Goal: Task Accomplishment & Management: Manage account settings

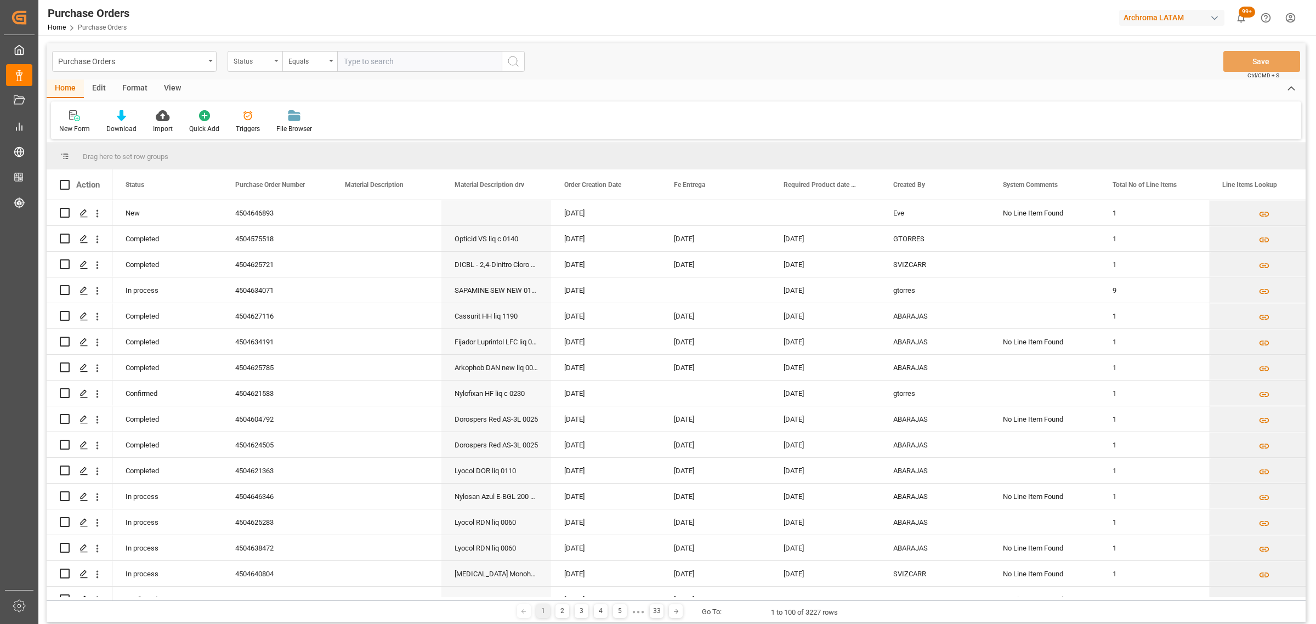
click at [257, 63] on div "Status" at bounding box center [252, 60] width 37 height 13
click at [292, 137] on div "Purchase Order Number" at bounding box center [309, 134] width 163 height 23
click at [300, 64] on div "Equals" at bounding box center [306, 60] width 37 height 13
drag, startPoint x: 334, startPoint y: 140, endPoint x: 334, endPoint y: 129, distance: 10.4
click at [334, 139] on div "Fuzzy search" at bounding box center [364, 134] width 163 height 23
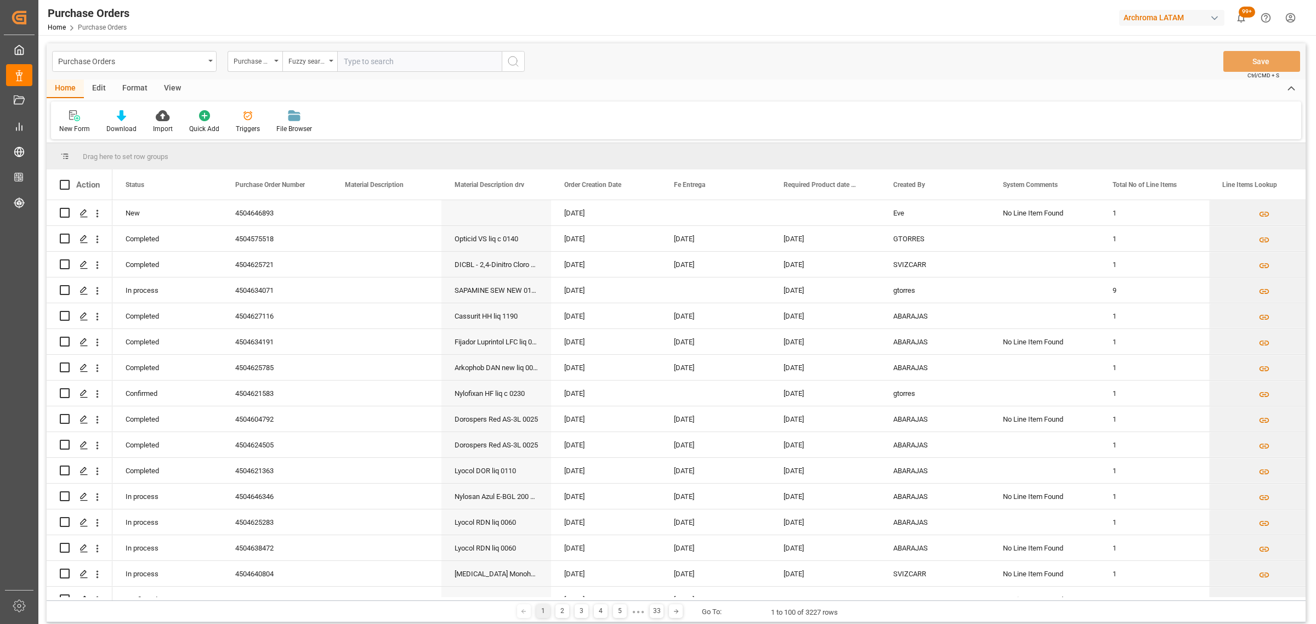
click at [374, 61] on input "text" at bounding box center [419, 61] width 164 height 21
paste input "4504638472"
type input "4504638472"
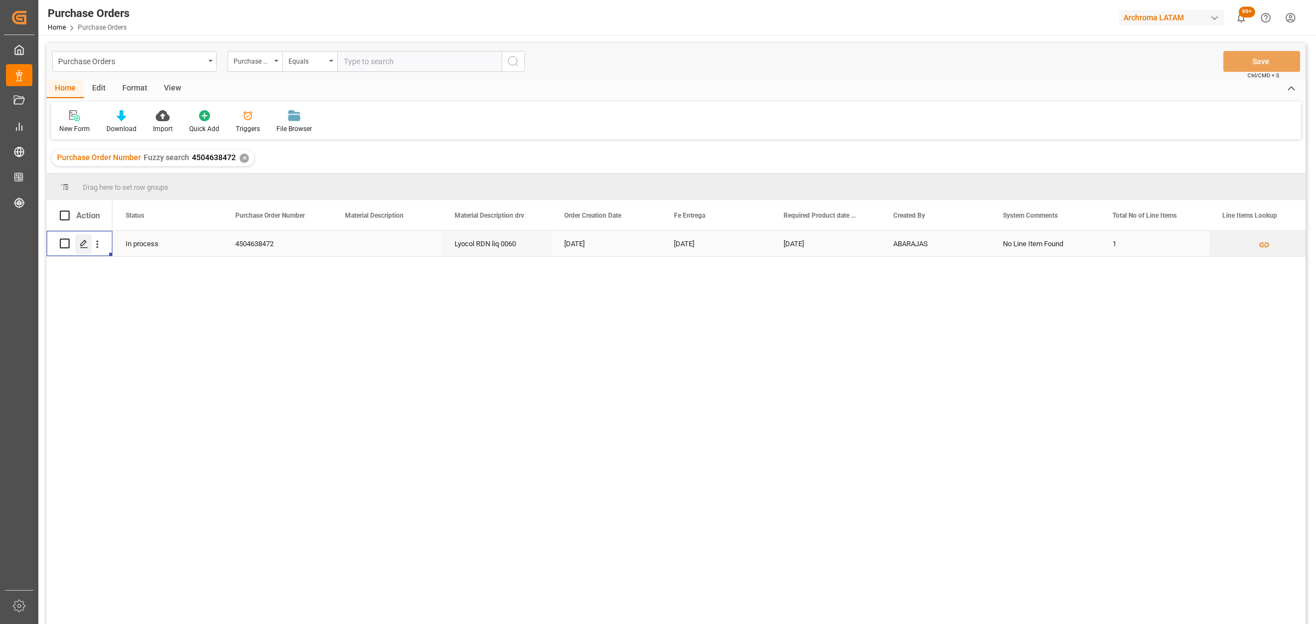
click at [86, 244] on icon "Press SPACE to select this row." at bounding box center [83, 244] width 9 height 9
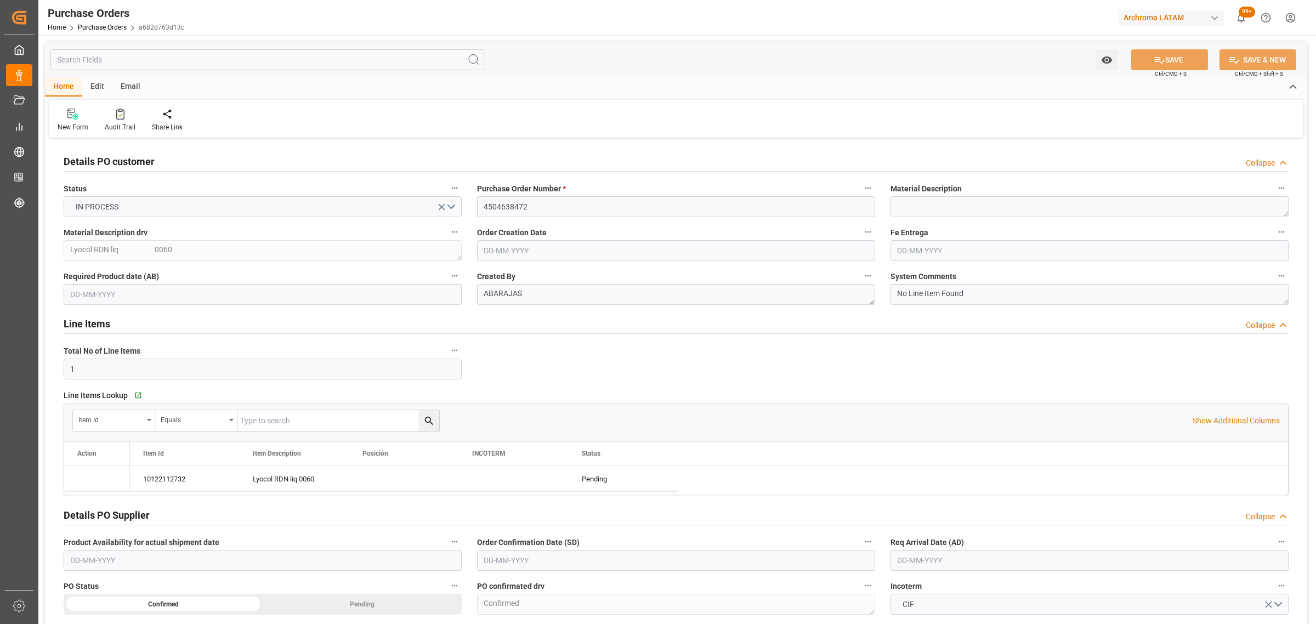
type input "[DATE]"
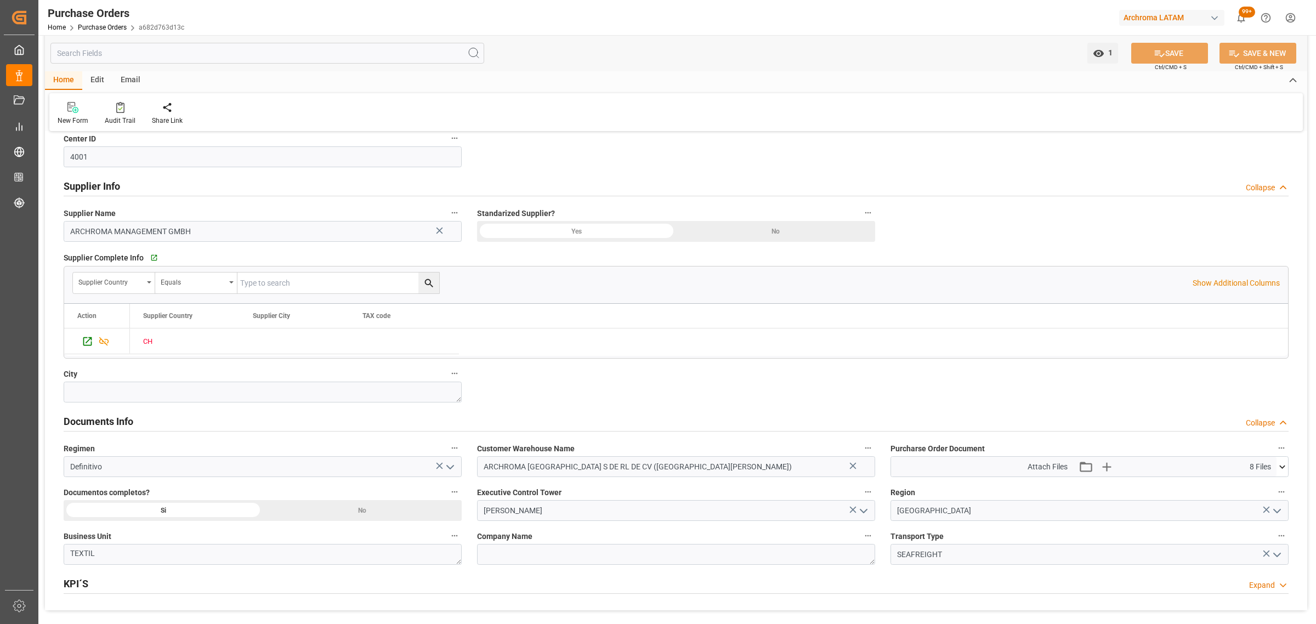
scroll to position [617, 0]
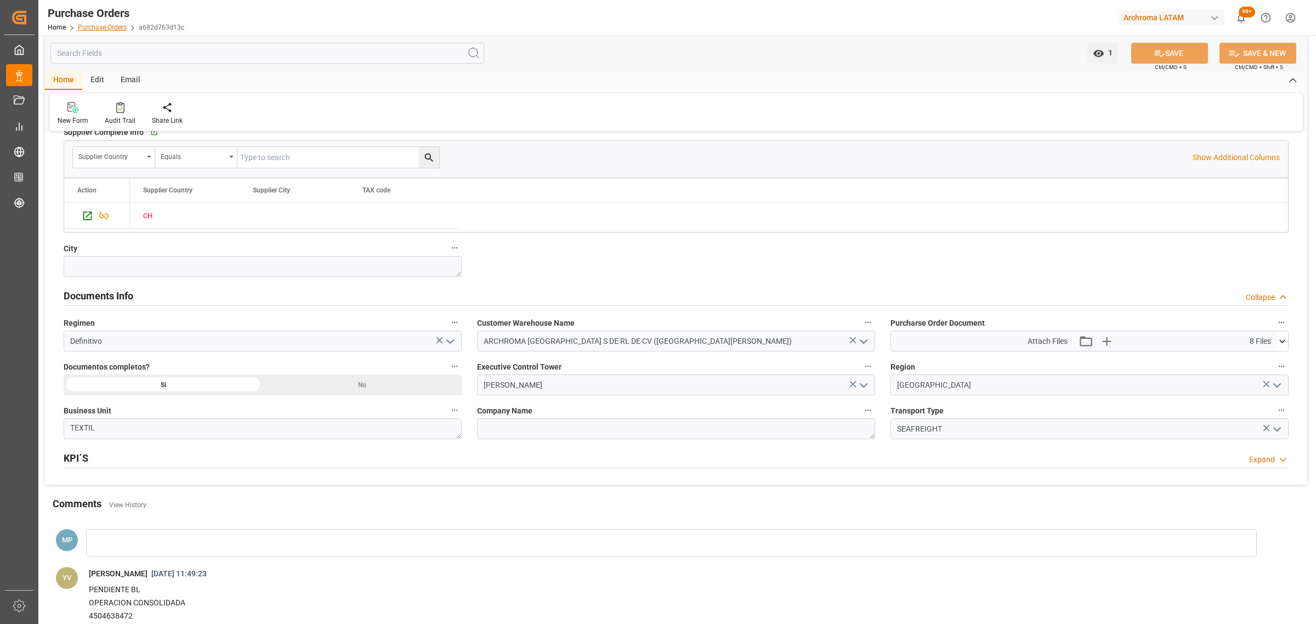
click at [92, 29] on link "Purchase Orders" at bounding box center [102, 28] width 49 height 8
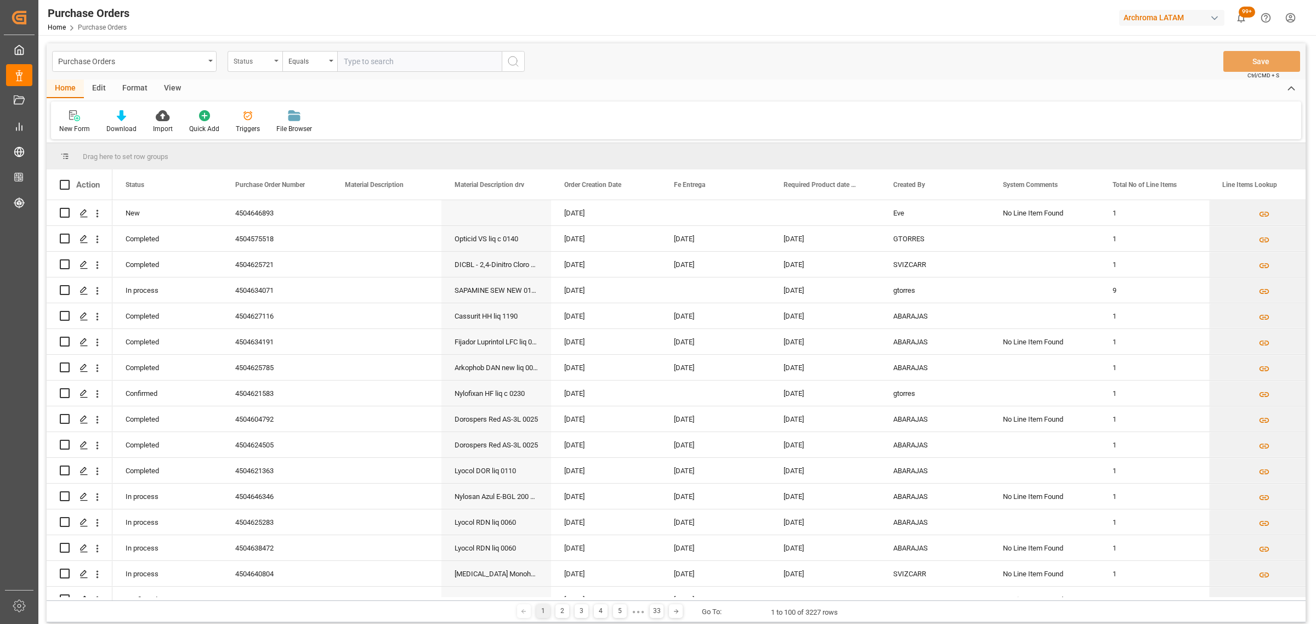
click at [264, 59] on div "Status" at bounding box center [252, 60] width 37 height 13
click at [276, 140] on div "Purchase Order Number" at bounding box center [309, 134] width 163 height 23
click at [310, 60] on div "Equals" at bounding box center [306, 60] width 37 height 13
click at [333, 143] on div "Fuzzy search" at bounding box center [364, 134] width 163 height 23
click at [384, 62] on input "text" at bounding box center [419, 61] width 164 height 21
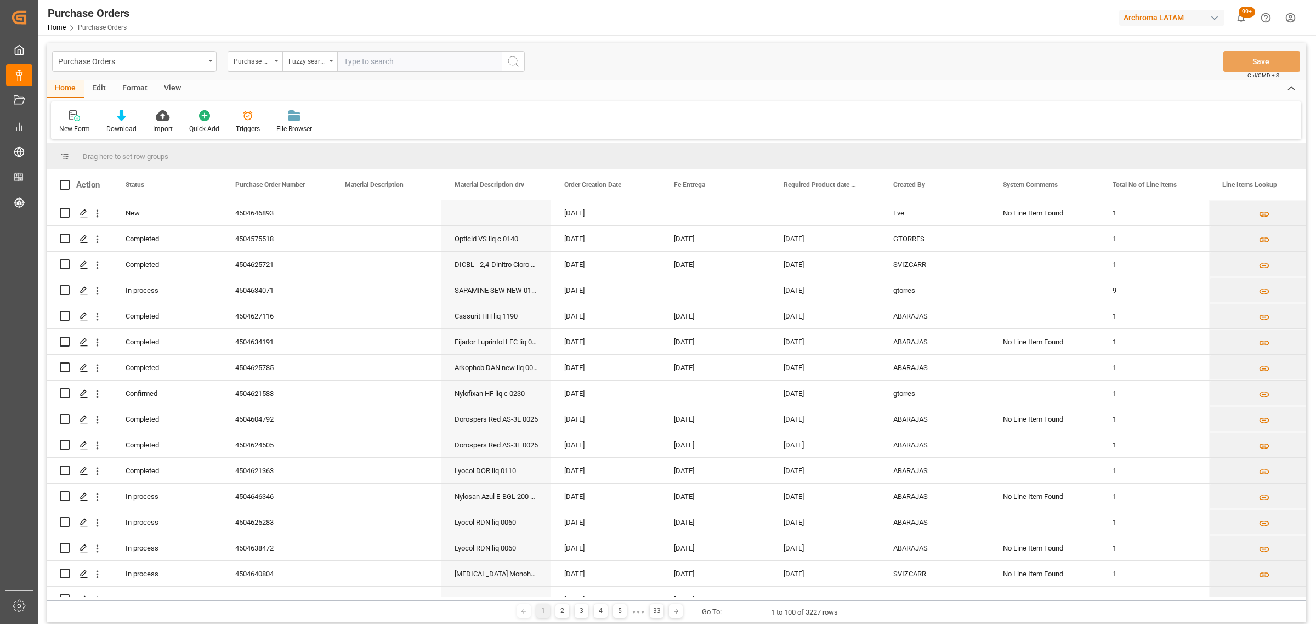
paste input "4504625283"
type input "4504625283"
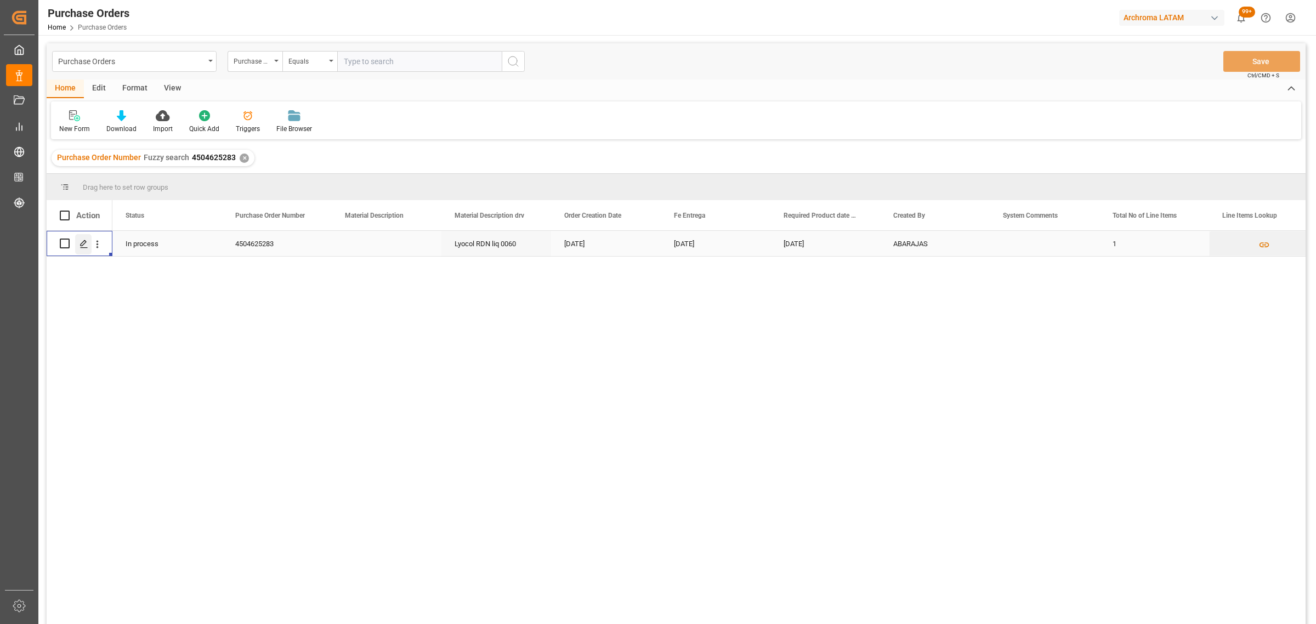
click at [82, 243] on icon "Press SPACE to select this row." at bounding box center [83, 244] width 9 height 9
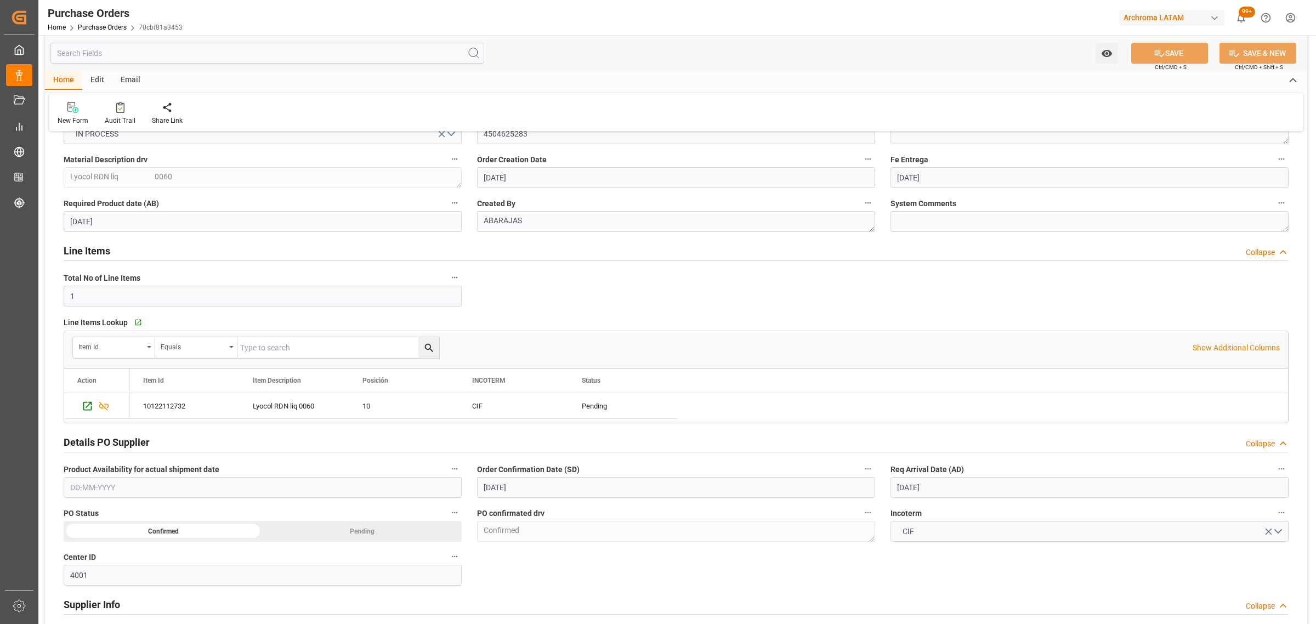
scroll to position [69, 0]
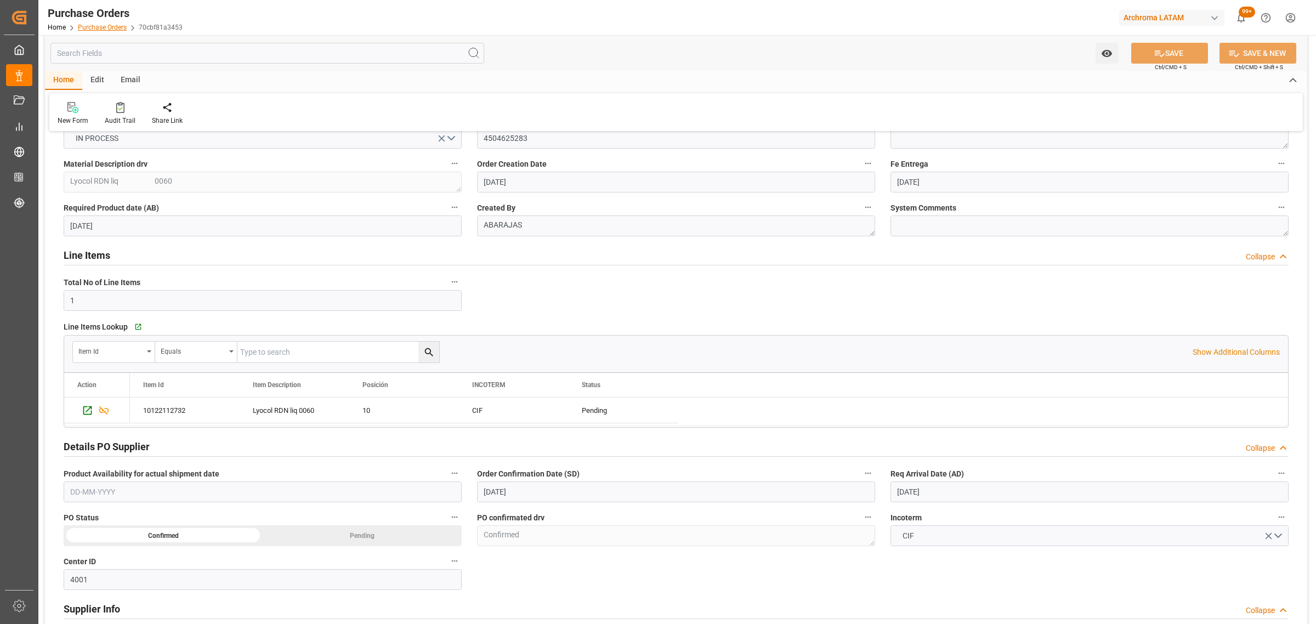
click at [107, 26] on link "Purchase Orders" at bounding box center [102, 28] width 49 height 8
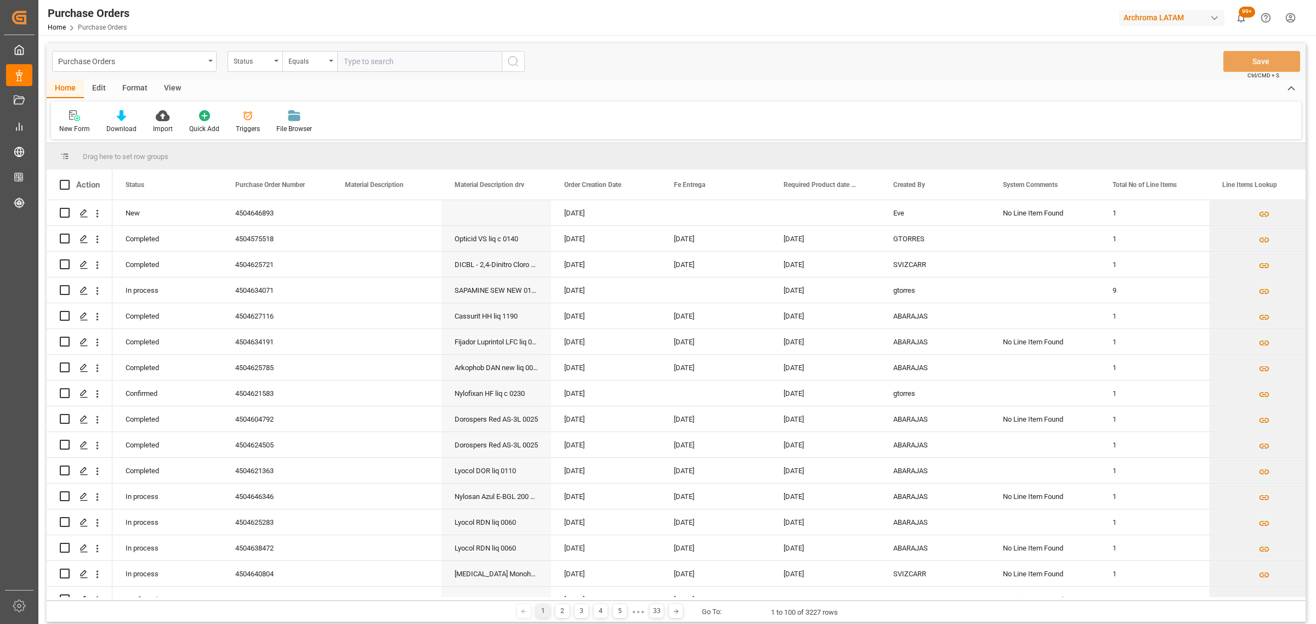
click at [267, 62] on div "Status" at bounding box center [252, 60] width 37 height 13
click at [299, 128] on div "Purchase Order Number" at bounding box center [309, 134] width 163 height 23
click at [300, 51] on div "Equals" at bounding box center [309, 61] width 55 height 21
click at [332, 130] on div "Fuzzy search" at bounding box center [364, 134] width 163 height 23
click at [360, 64] on input "text" at bounding box center [419, 61] width 164 height 21
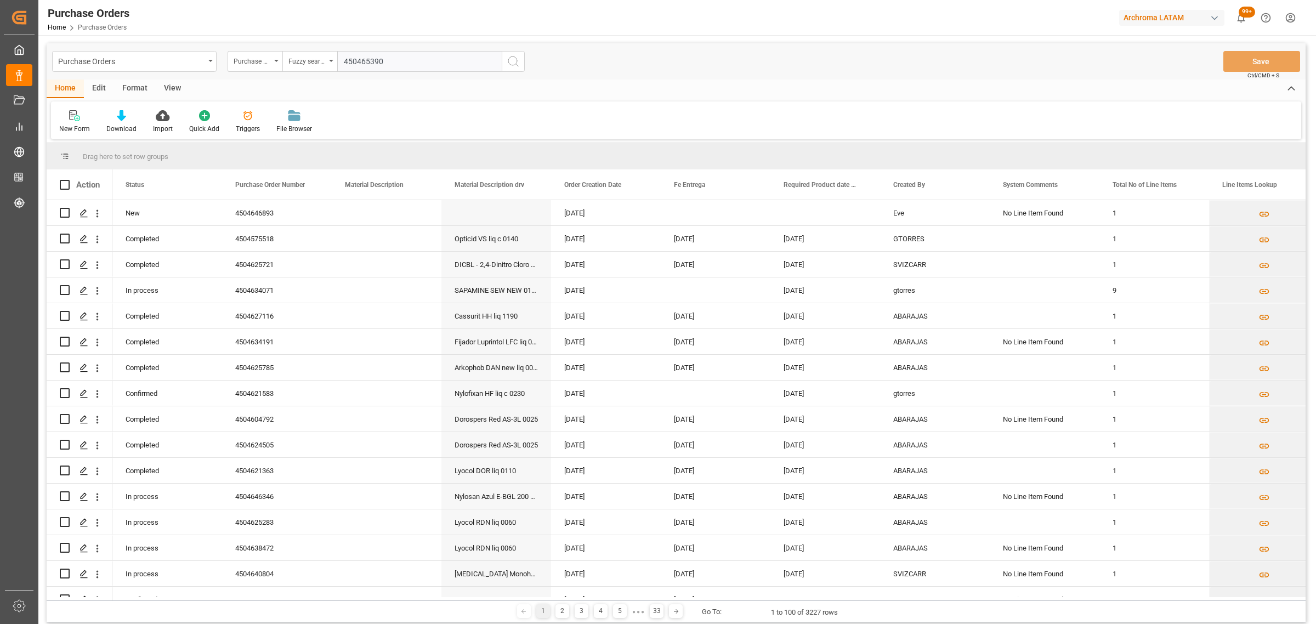
type input "4504653908"
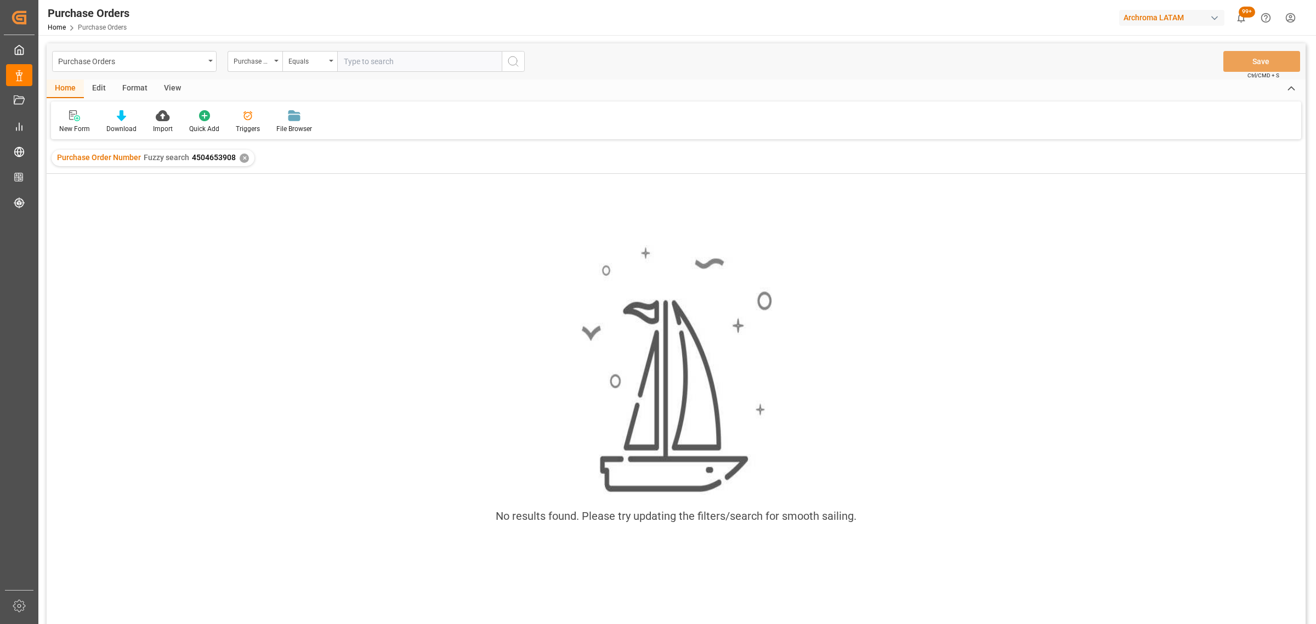
click at [372, 60] on input "text" at bounding box center [419, 61] width 164 height 21
paste input "4504646346"
type input "4504646346"
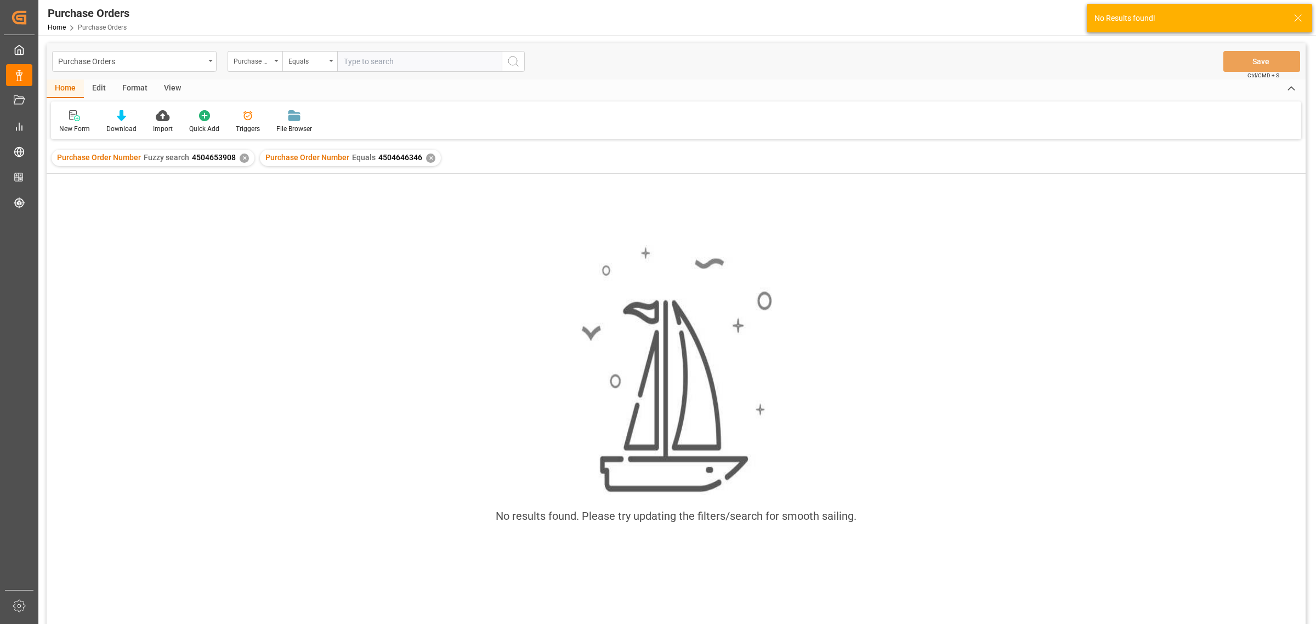
click at [241, 157] on div "✕" at bounding box center [244, 157] width 9 height 9
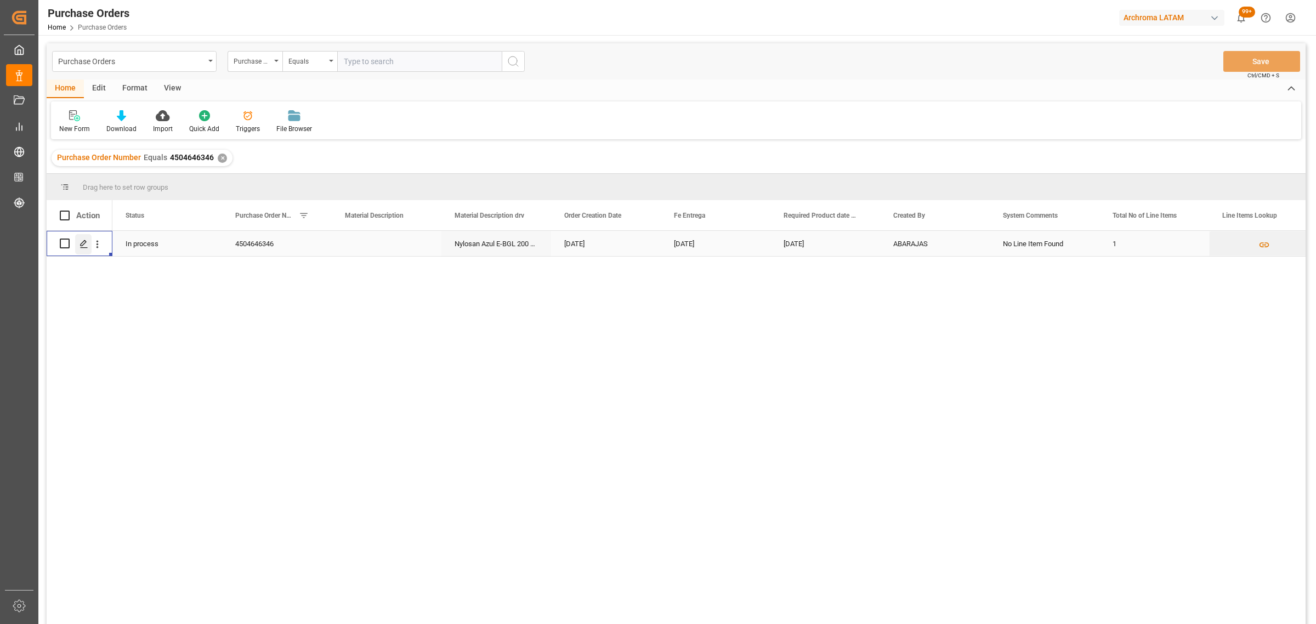
click at [86, 251] on div "Press SPACE to select this row." at bounding box center [83, 244] width 16 height 20
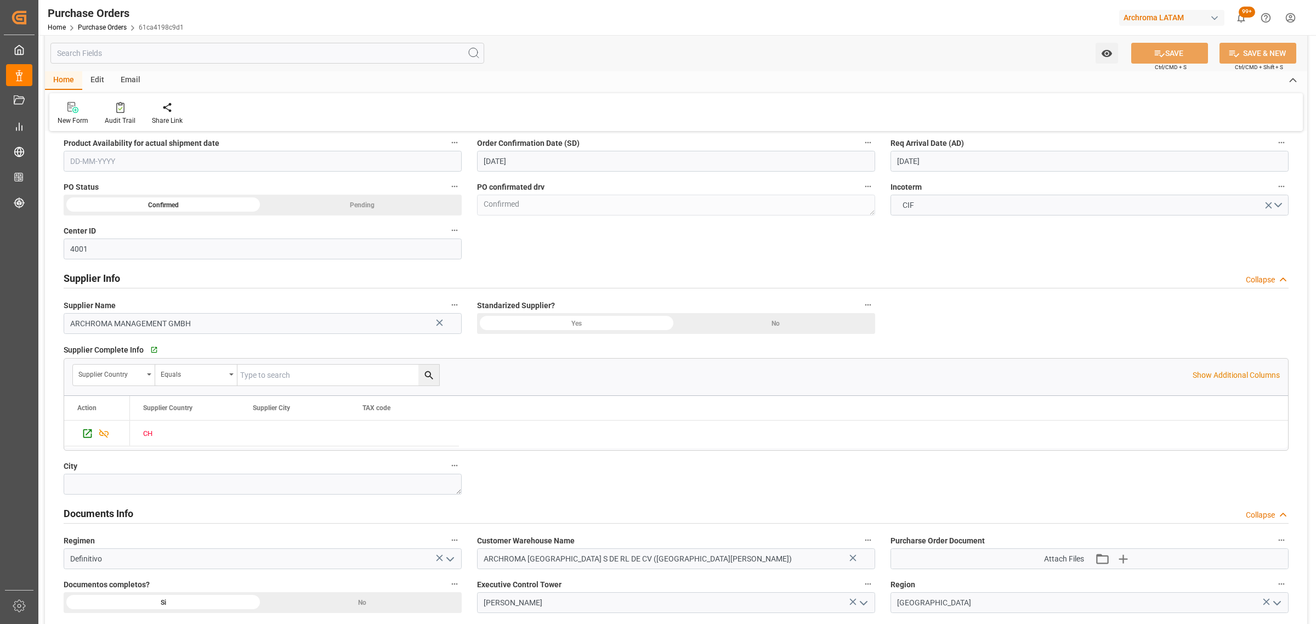
scroll to position [411, 0]
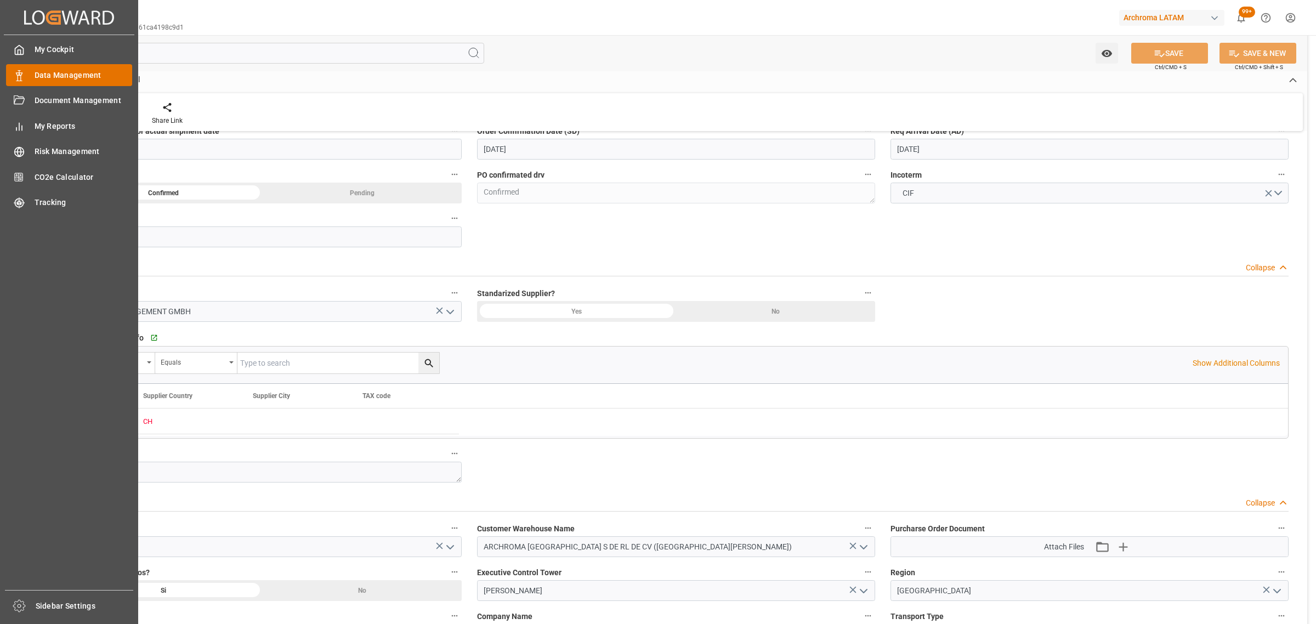
click at [25, 72] on div "Data Management Data Management" at bounding box center [69, 74] width 126 height 21
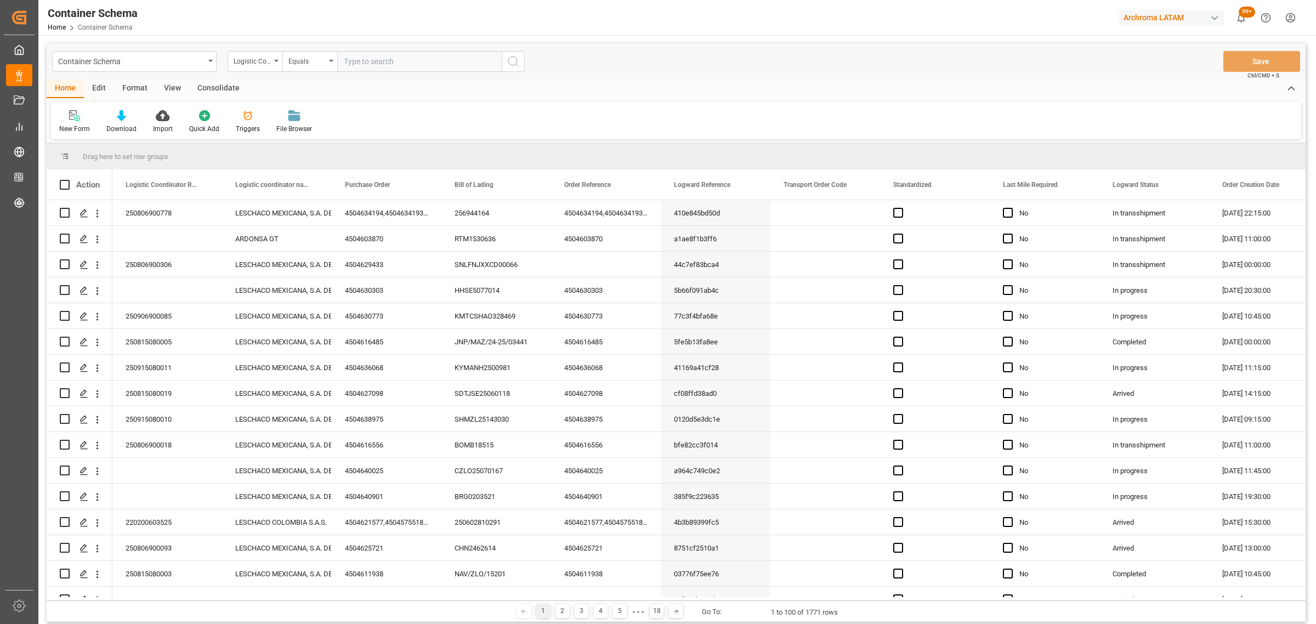
click at [158, 64] on div "Container Schema" at bounding box center [131, 61] width 146 height 14
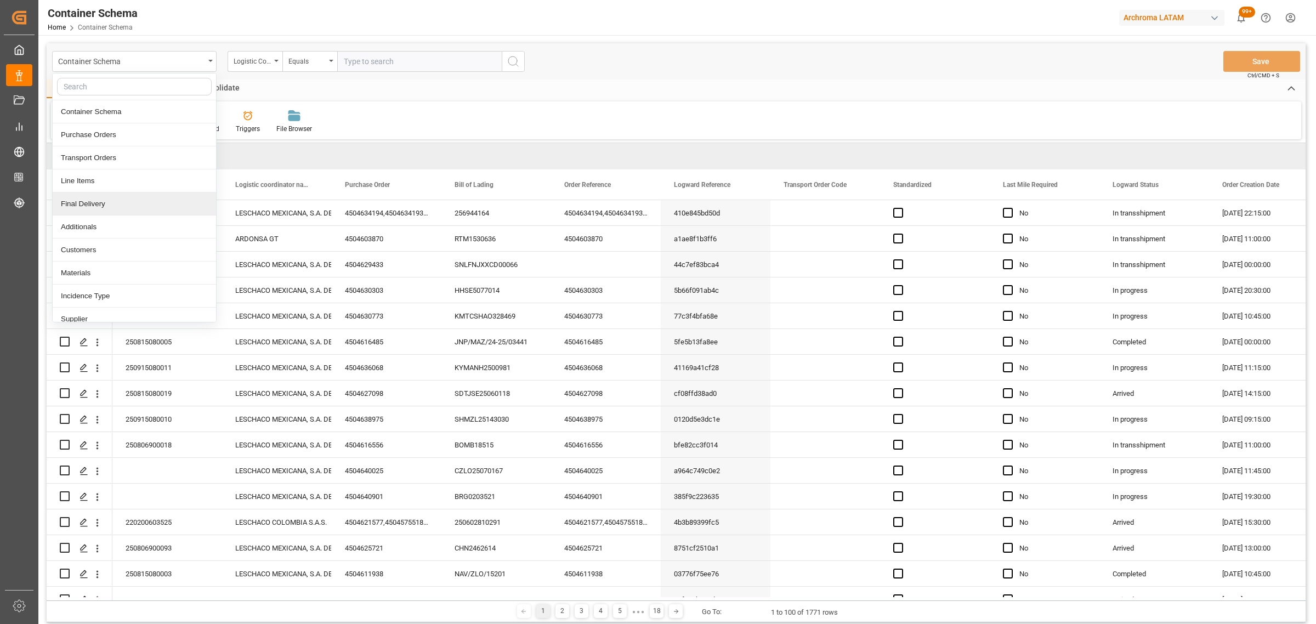
click at [113, 204] on div "Final Delivery" at bounding box center [134, 203] width 163 height 23
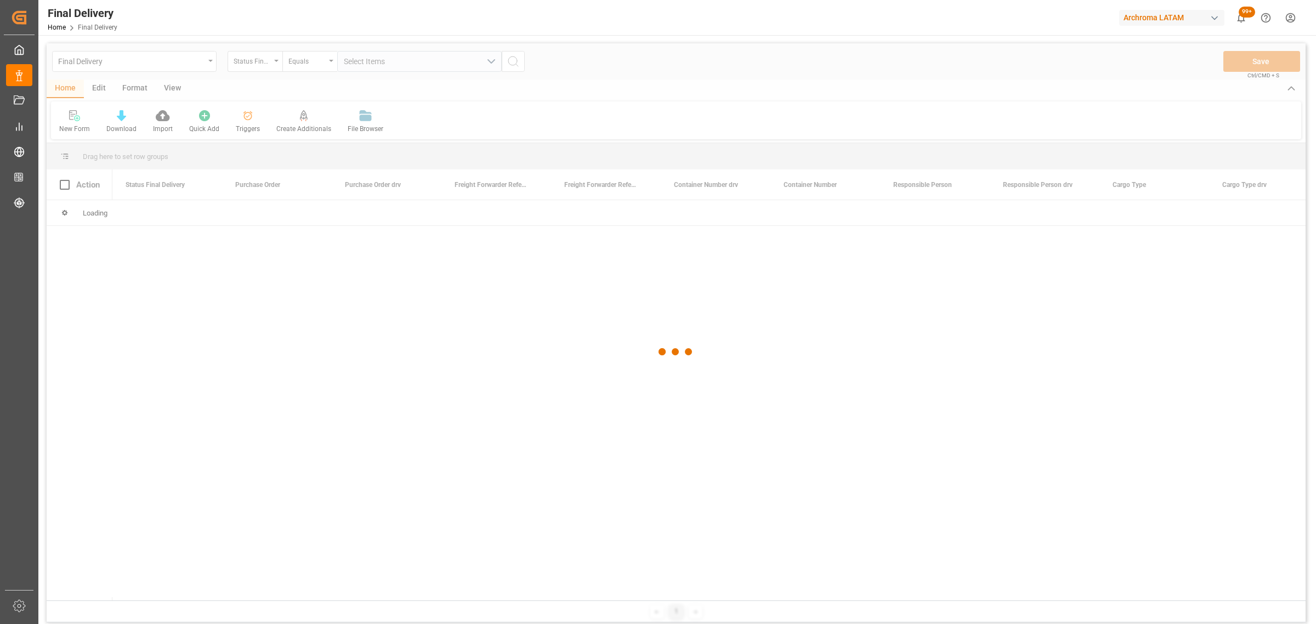
click at [264, 66] on div at bounding box center [676, 351] width 1259 height 617
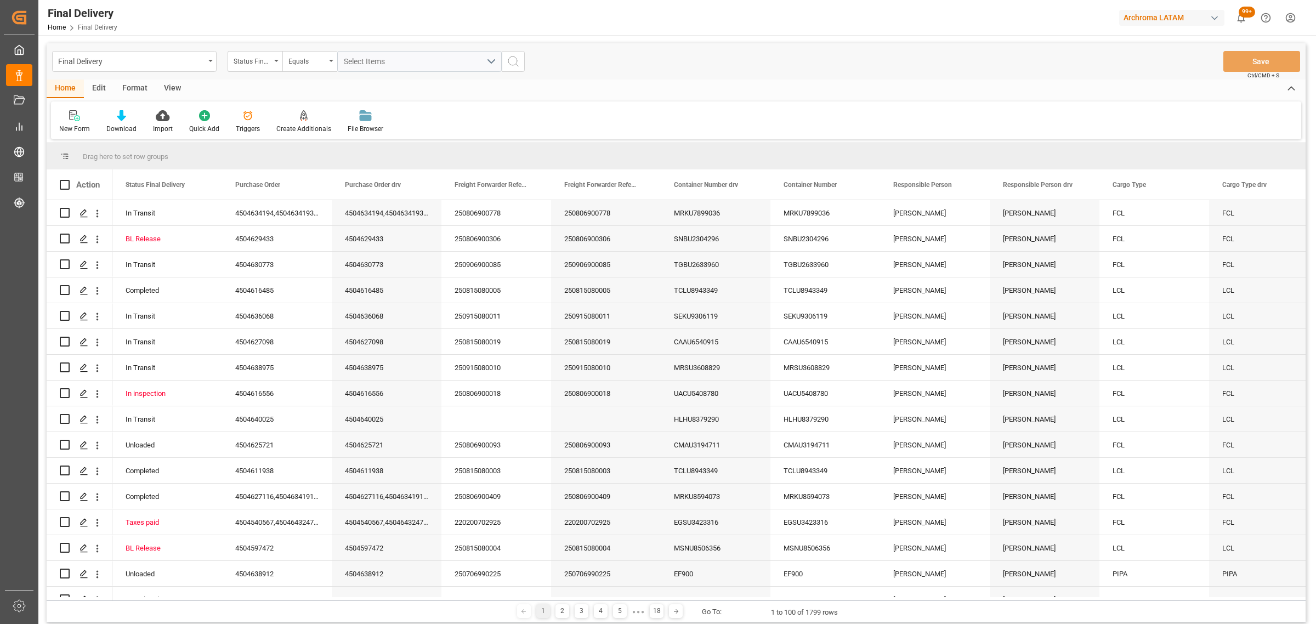
click at [264, 66] on div "Status Final Delivery" at bounding box center [255, 61] width 55 height 21
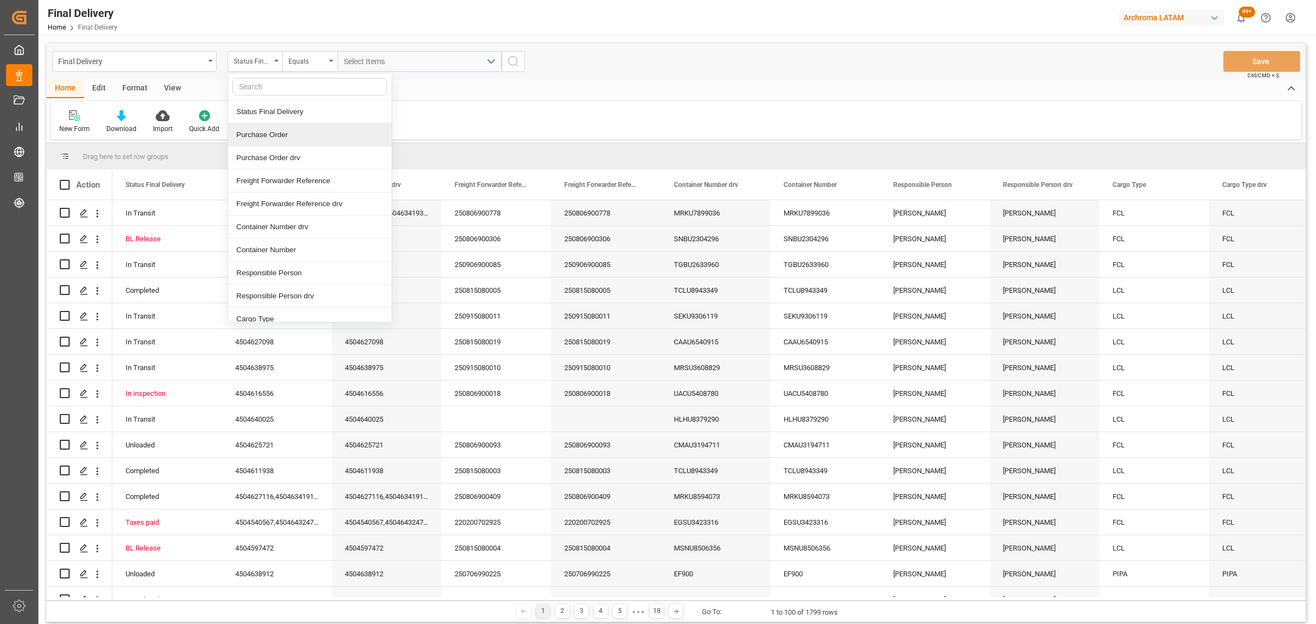
click at [283, 130] on div "Purchase Order" at bounding box center [309, 134] width 163 height 23
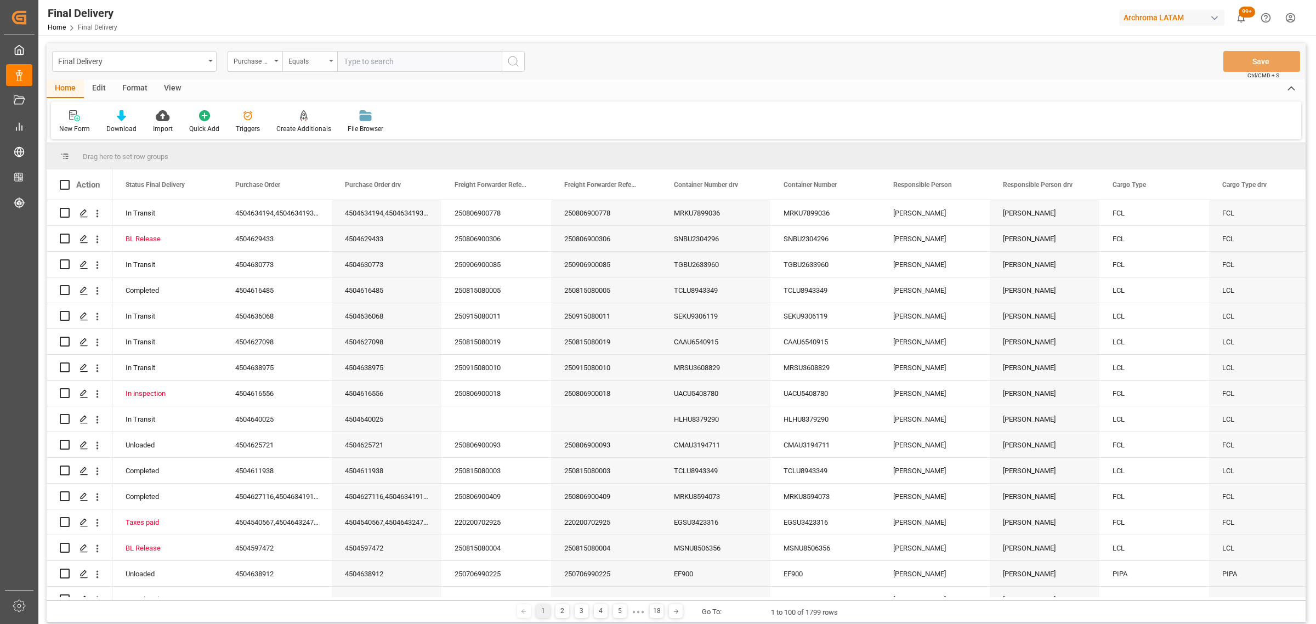
click at [311, 56] on div "Equals" at bounding box center [306, 60] width 37 height 13
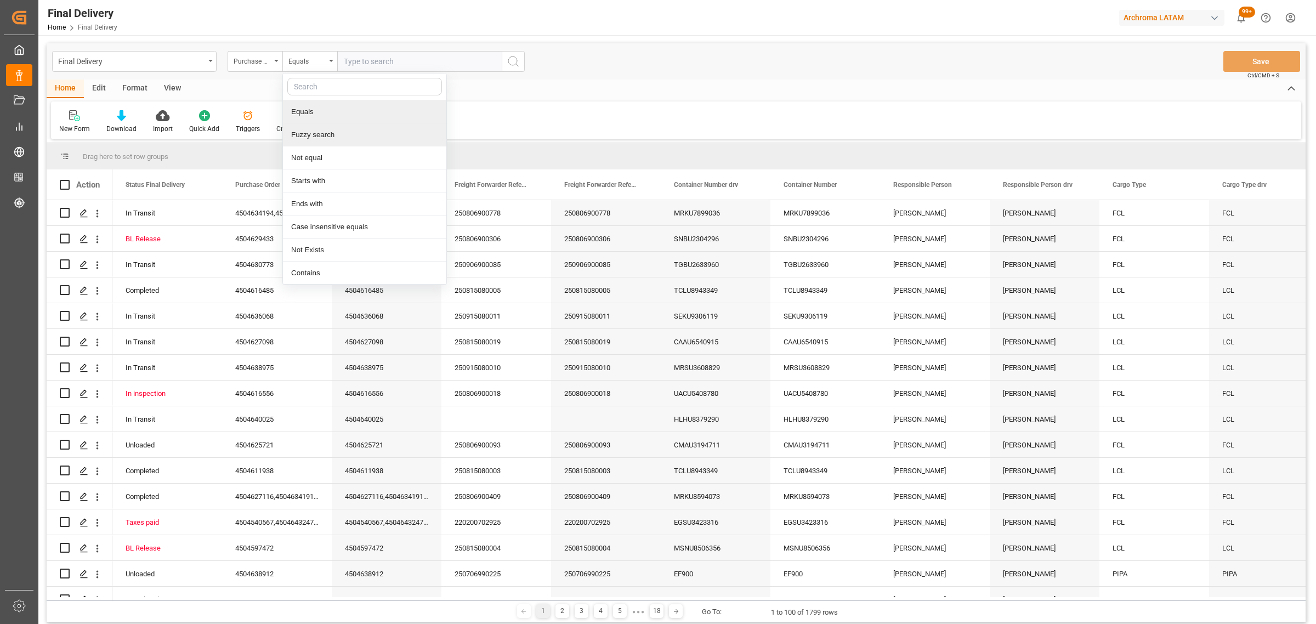
click at [327, 135] on div "Fuzzy search" at bounding box center [364, 134] width 163 height 23
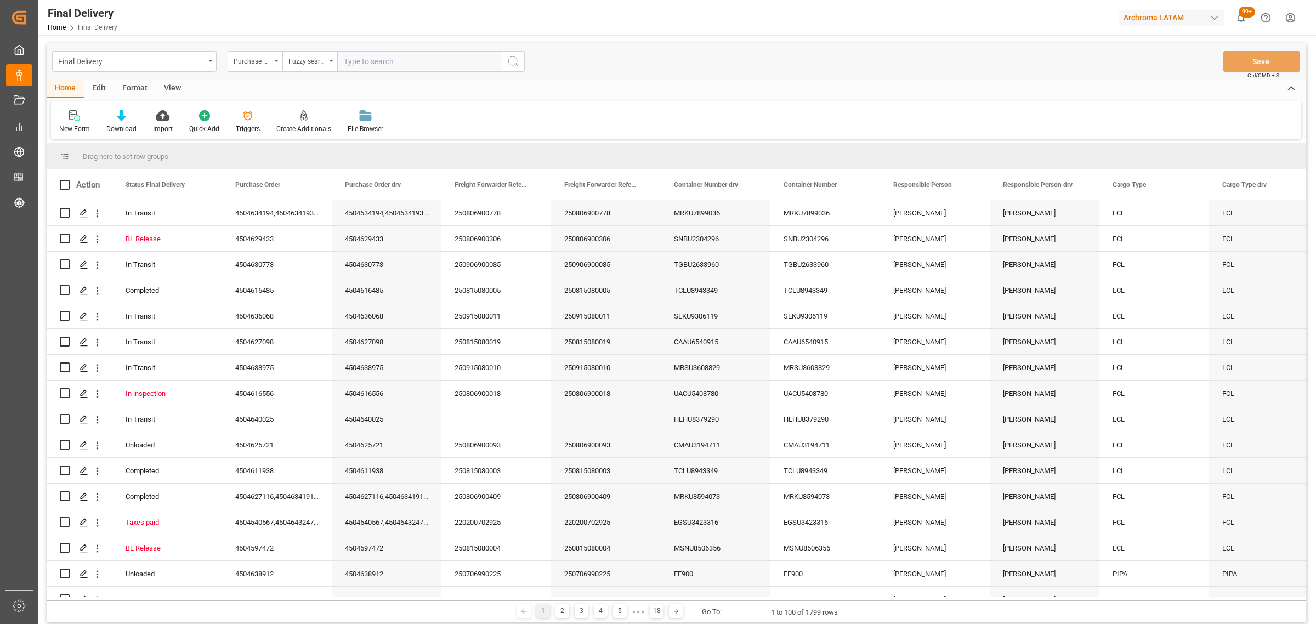
click at [372, 63] on input "text" at bounding box center [419, 61] width 164 height 21
paste input "4504634600"
type input "4504634600"
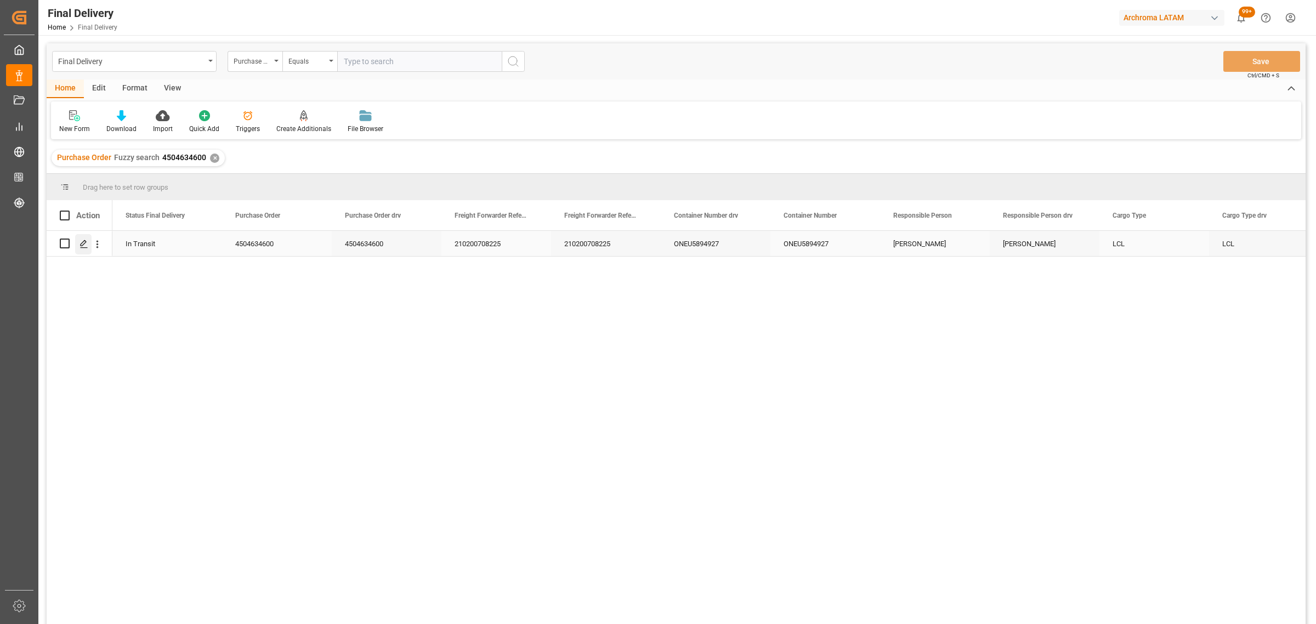
click at [81, 243] on icon "Press SPACE to select this row." at bounding box center [83, 244] width 9 height 9
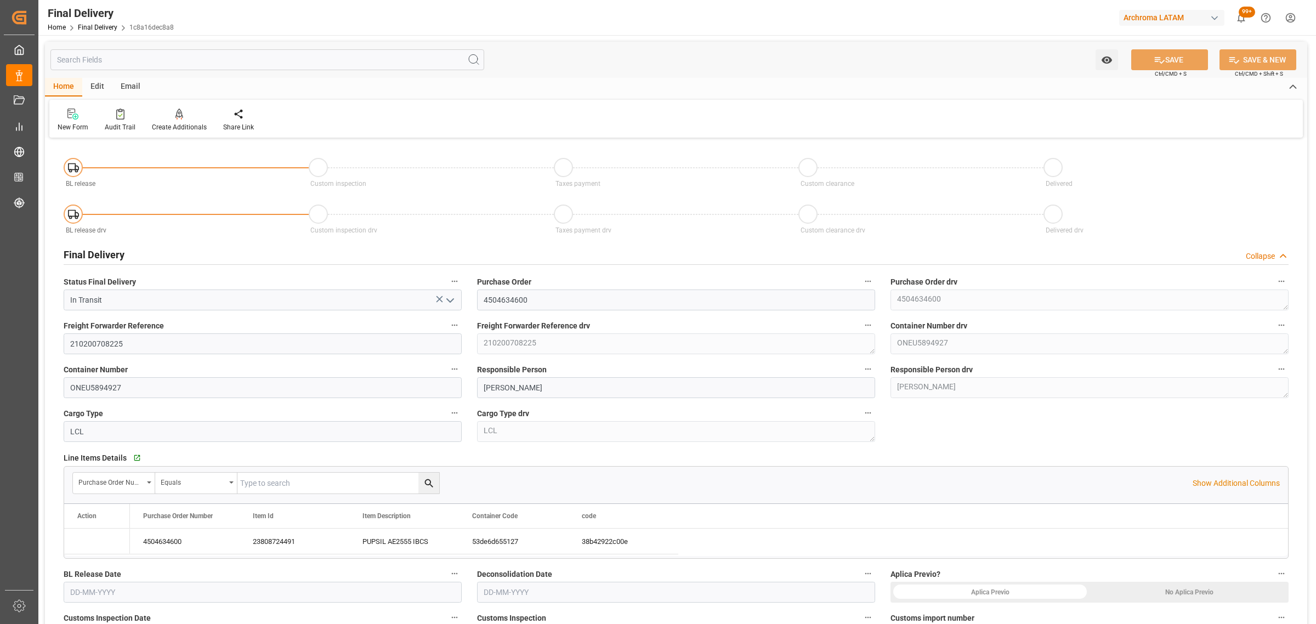
type input "[DATE]"
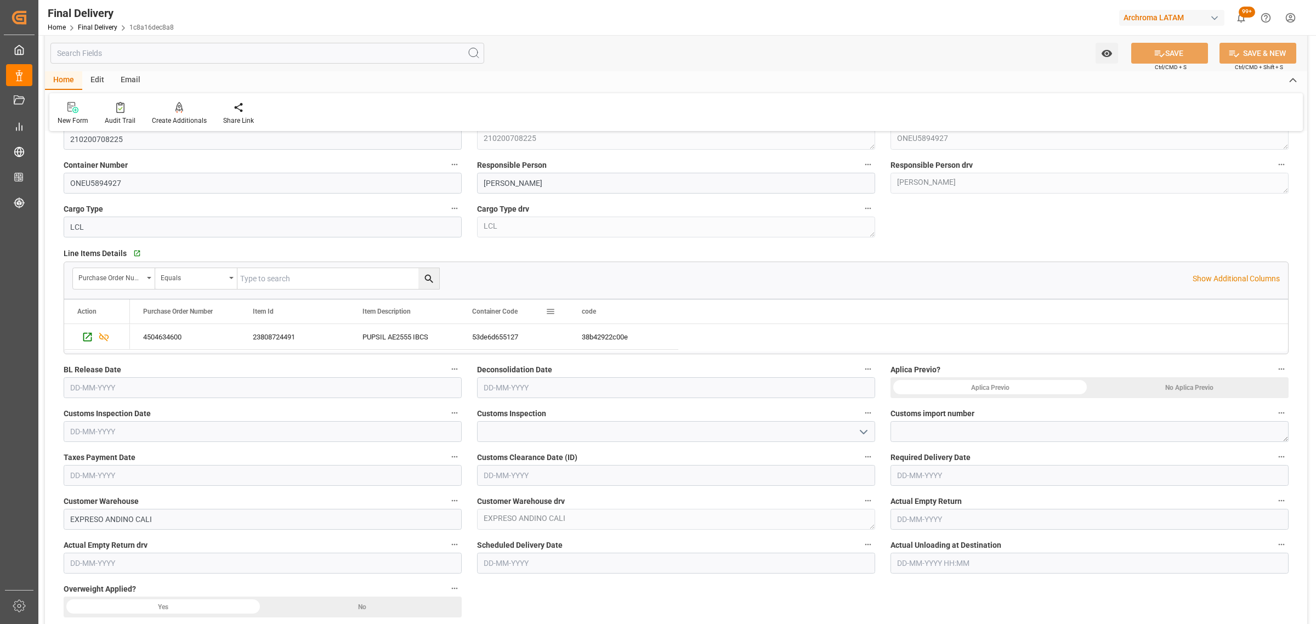
scroll to position [206, 0]
click at [977, 429] on textarea at bounding box center [1089, 430] width 398 height 21
click at [930, 426] on textarea at bounding box center [1089, 430] width 398 height 21
paste textarea "4820250301617431"
type textarea "4820250301617431"
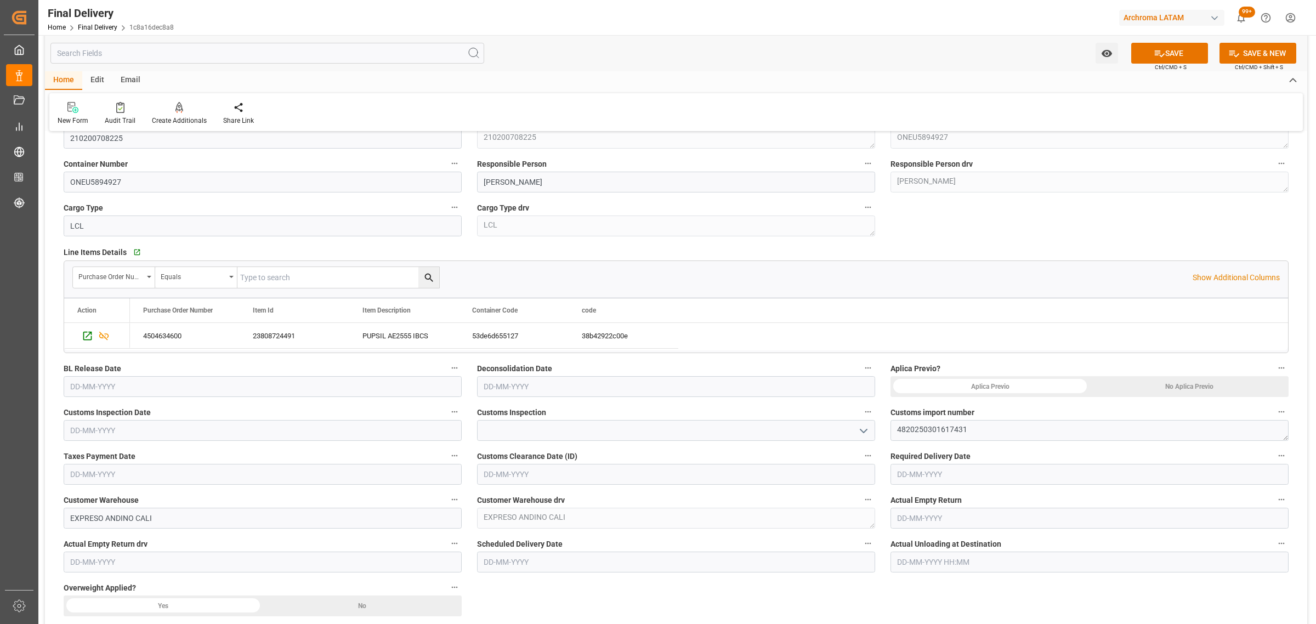
click at [197, 467] on input "text" at bounding box center [263, 474] width 398 height 21
click at [99, 396] on span "12" at bounding box center [98, 397] width 7 height 8
type input "[DATE]"
click at [193, 428] on input "text" at bounding box center [263, 430] width 398 height 21
click at [96, 536] on span "12" at bounding box center [98, 539] width 7 height 8
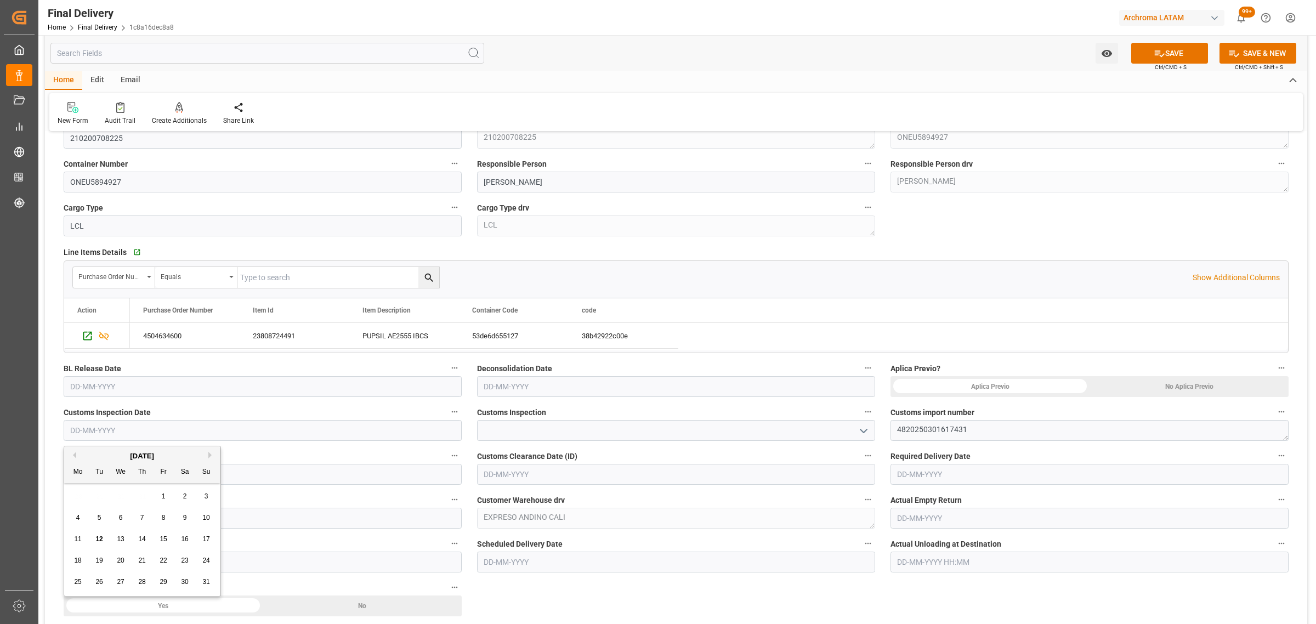
type input "[DATE]"
click at [867, 429] on polyline "open menu" at bounding box center [863, 430] width 7 height 3
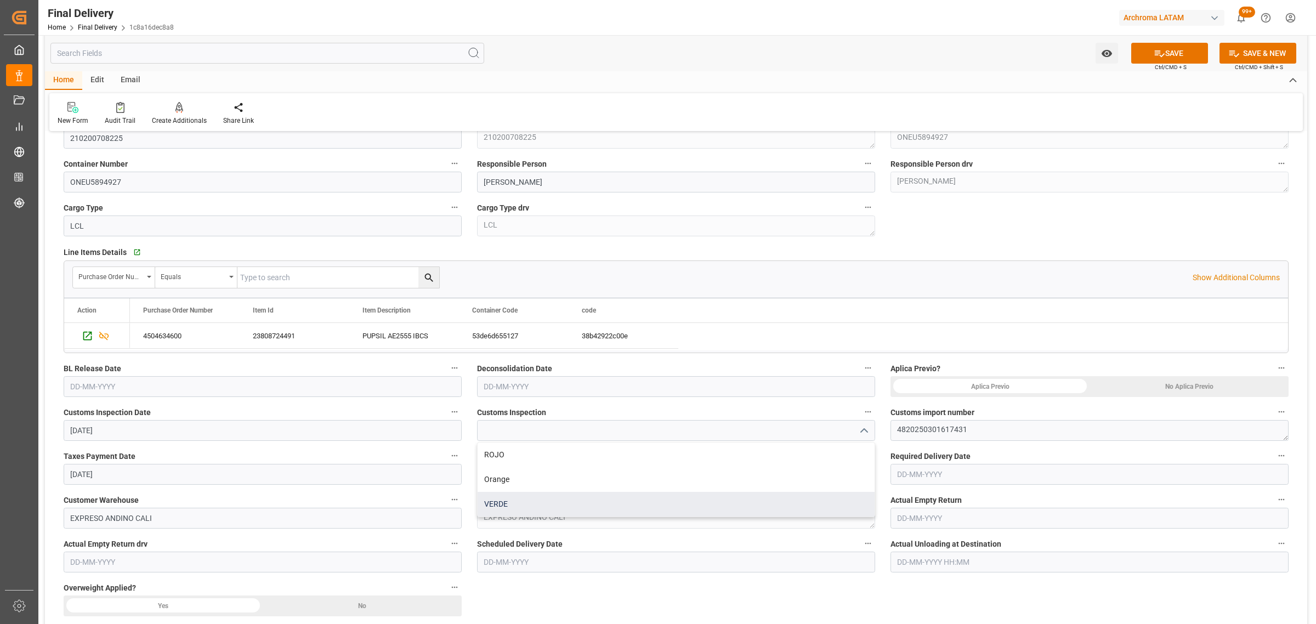
click at [565, 505] on div "VERDE" at bounding box center [675, 504] width 397 height 25
type input "VERDE"
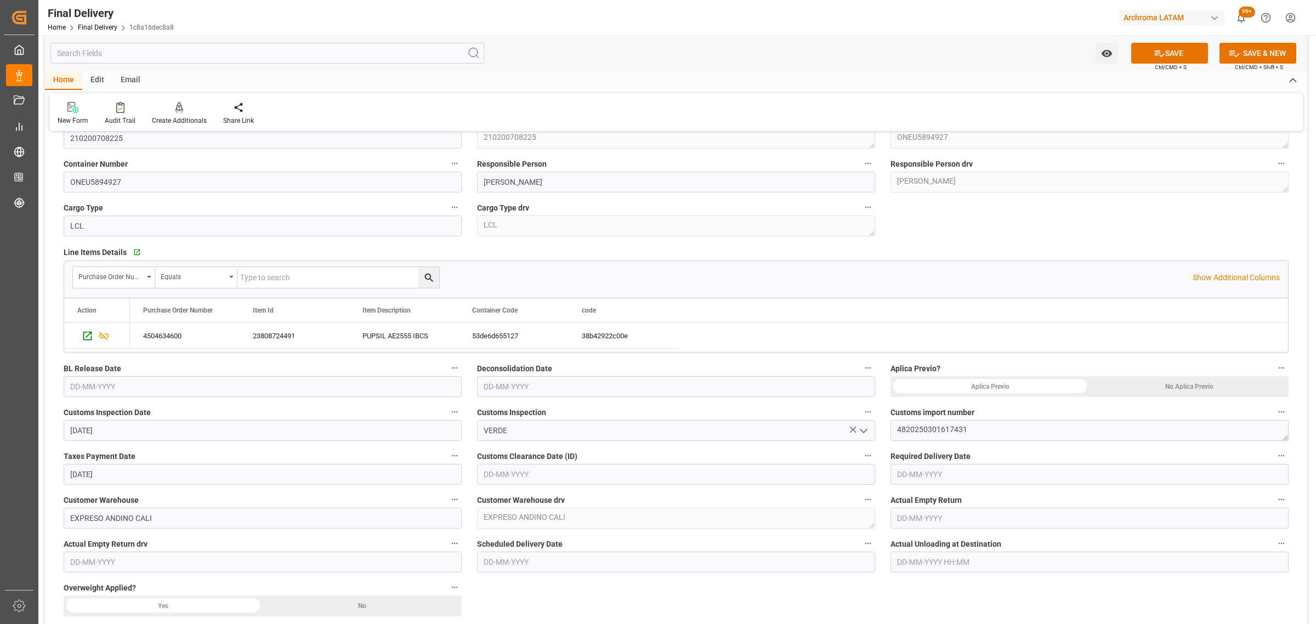
click at [975, 470] on input "text" at bounding box center [1089, 474] width 398 height 21
click at [906, 437] on span "25" at bounding box center [904, 440] width 7 height 8
type input "[DATE]"
click at [721, 467] on input "text" at bounding box center [676, 474] width 398 height 21
click at [509, 396] on span "12" at bounding box center [512, 397] width 7 height 8
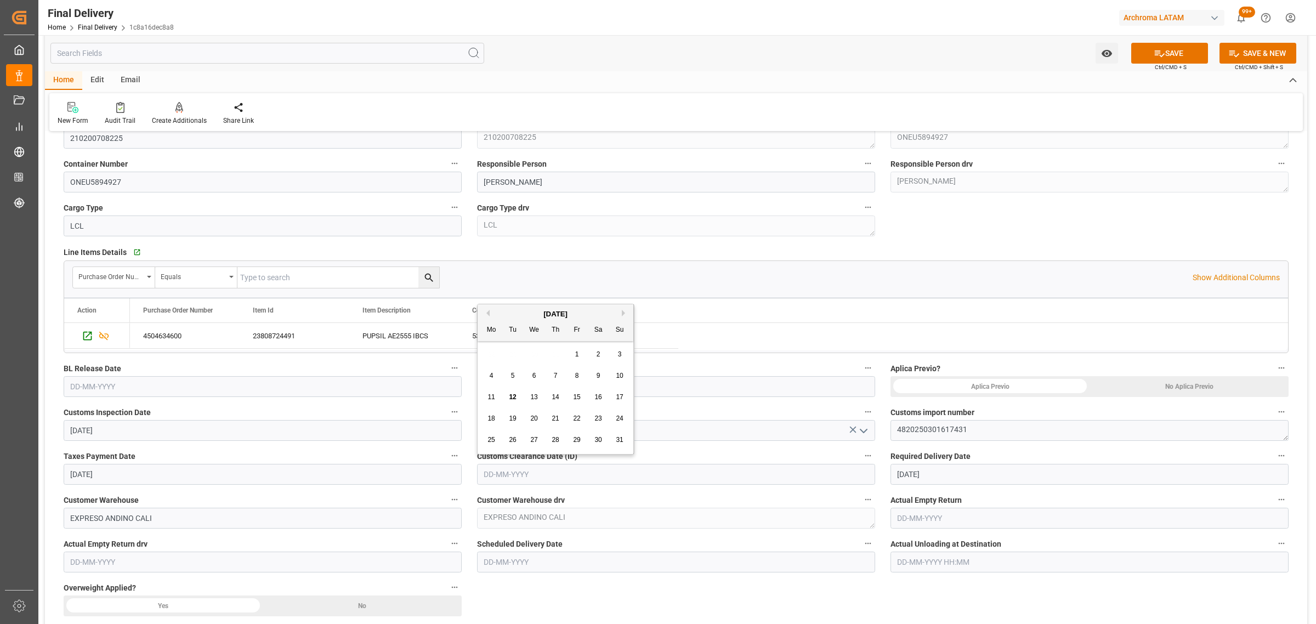
type input "[DATE]"
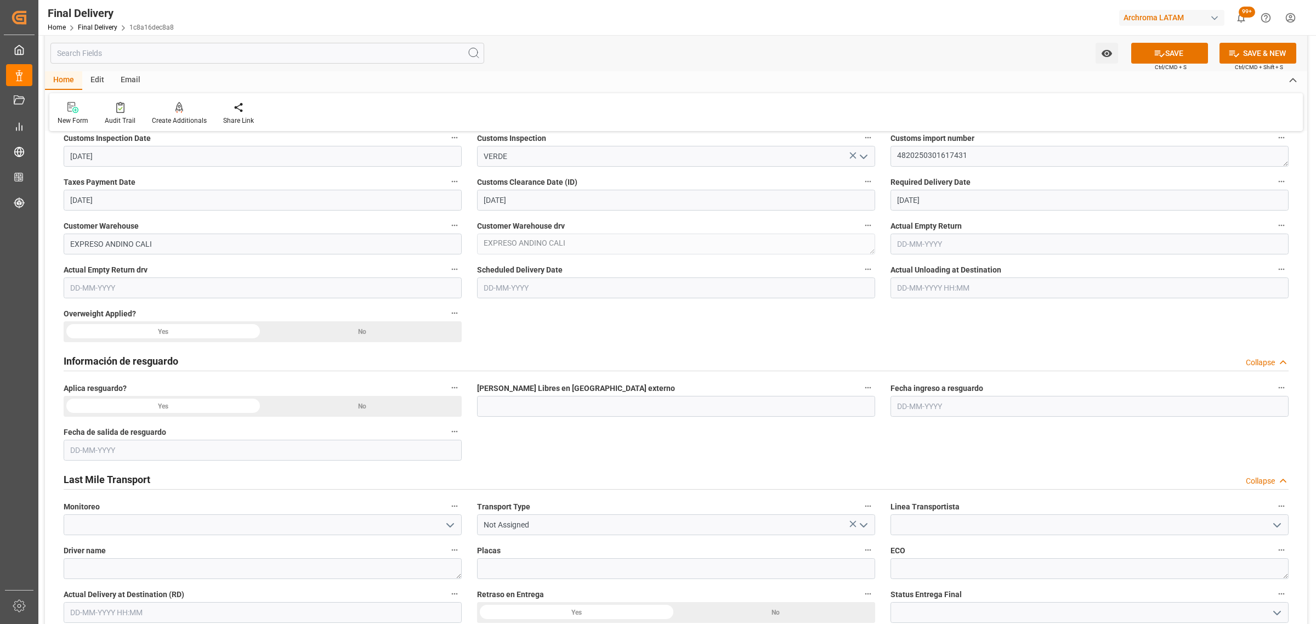
click at [1273, 522] on icon "open menu" at bounding box center [1276, 525] width 13 height 13
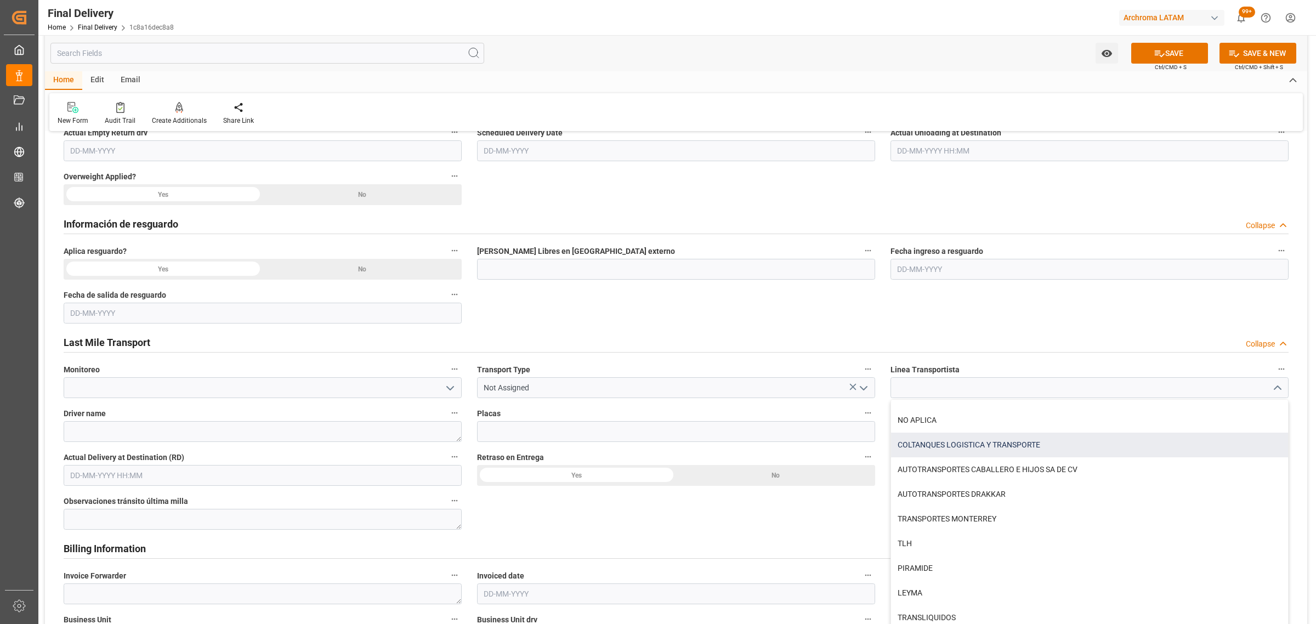
click at [1031, 444] on div "COLTANQUES LOGISTICA Y TRANSPORTE" at bounding box center [1089, 445] width 397 height 25
type input "COLTANQUES LOGISTICA Y TRANSPORTE"
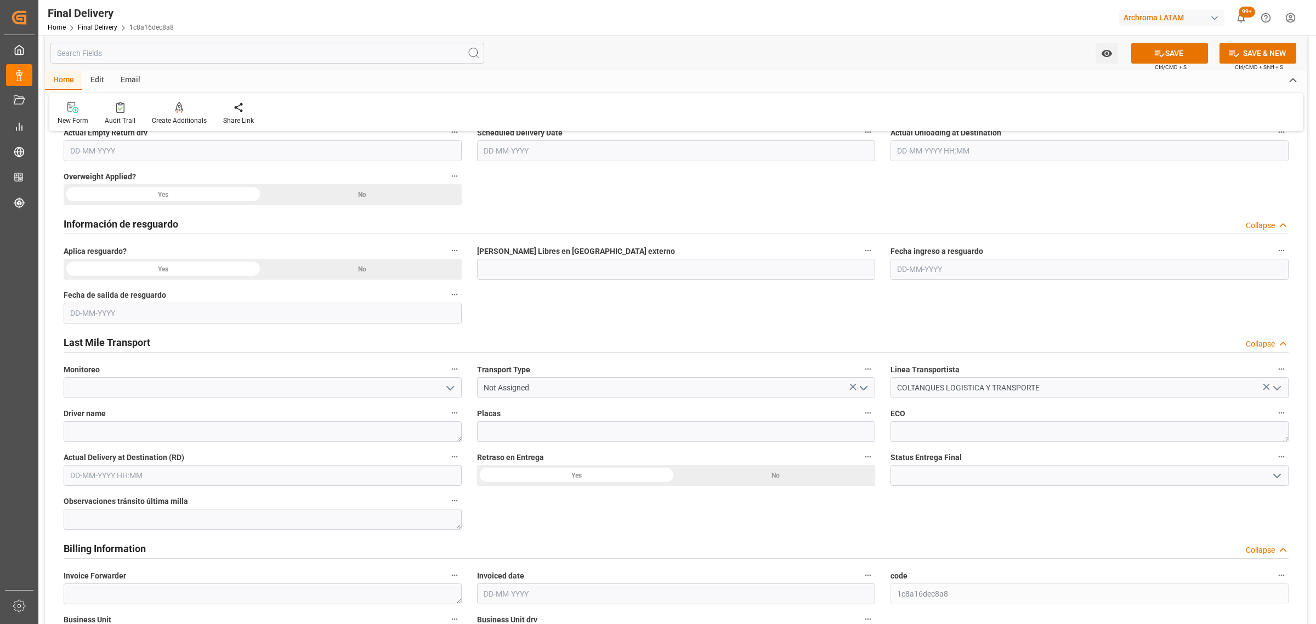
click at [862, 386] on icon "open menu" at bounding box center [863, 388] width 13 height 13
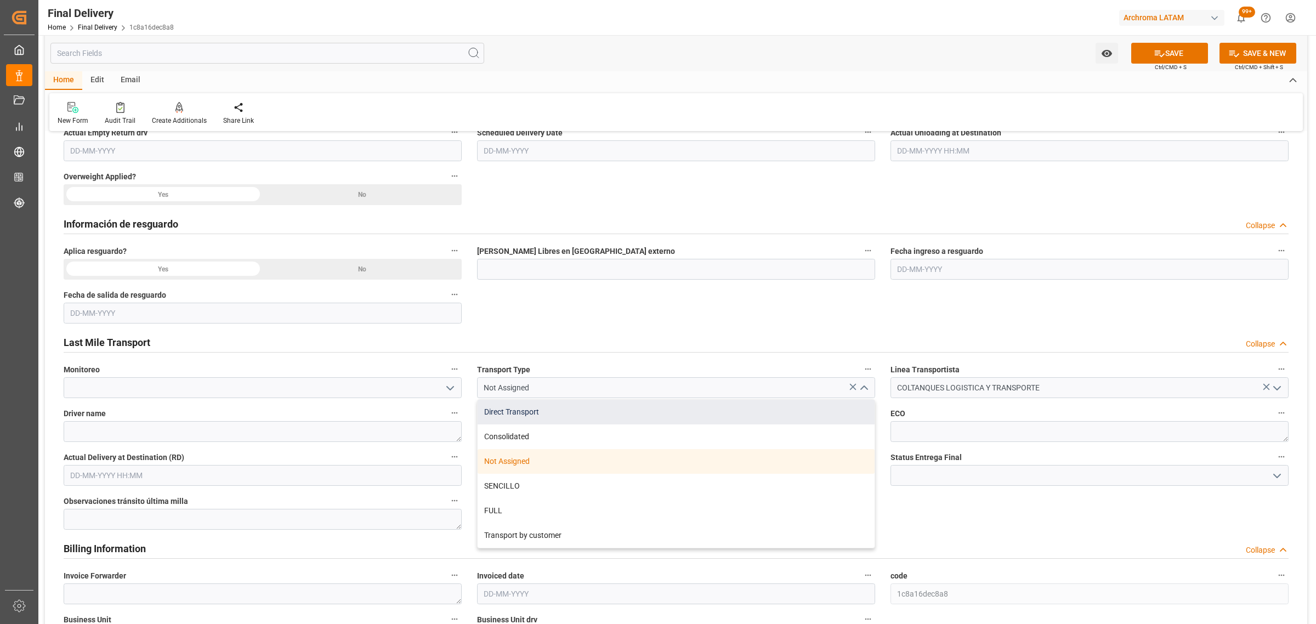
click at [640, 407] on div "Direct Transport" at bounding box center [675, 412] width 397 height 25
type input "Direct Transport"
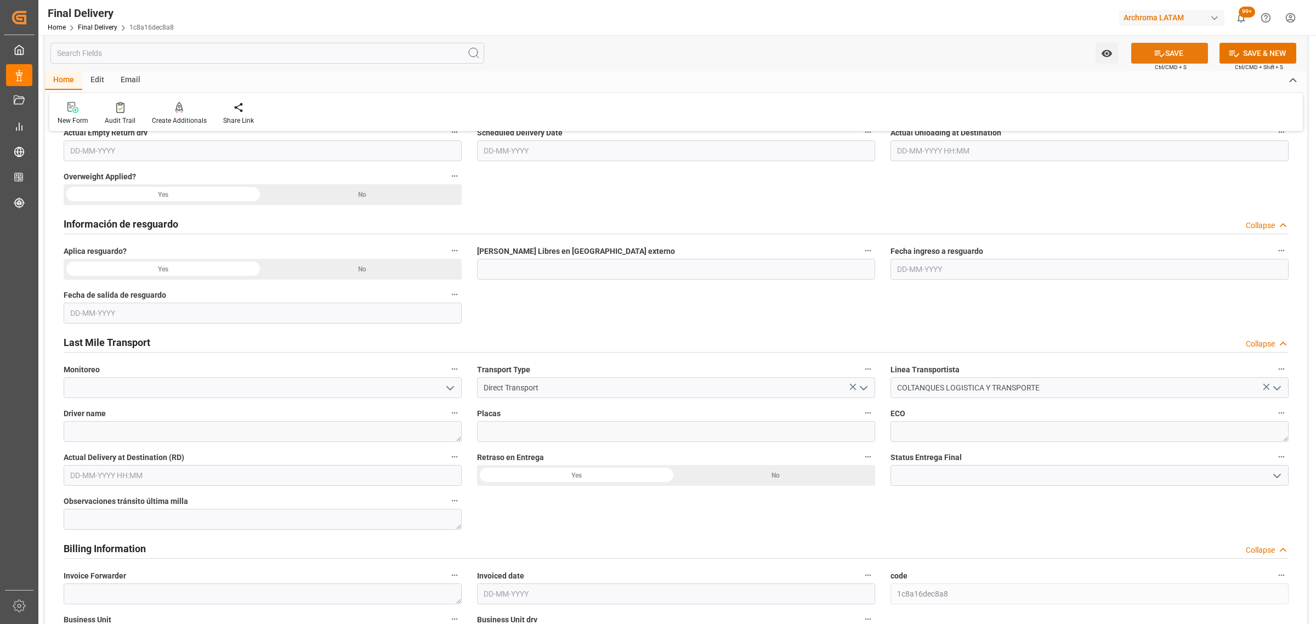
click at [1174, 56] on button "SAVE" at bounding box center [1169, 53] width 77 height 21
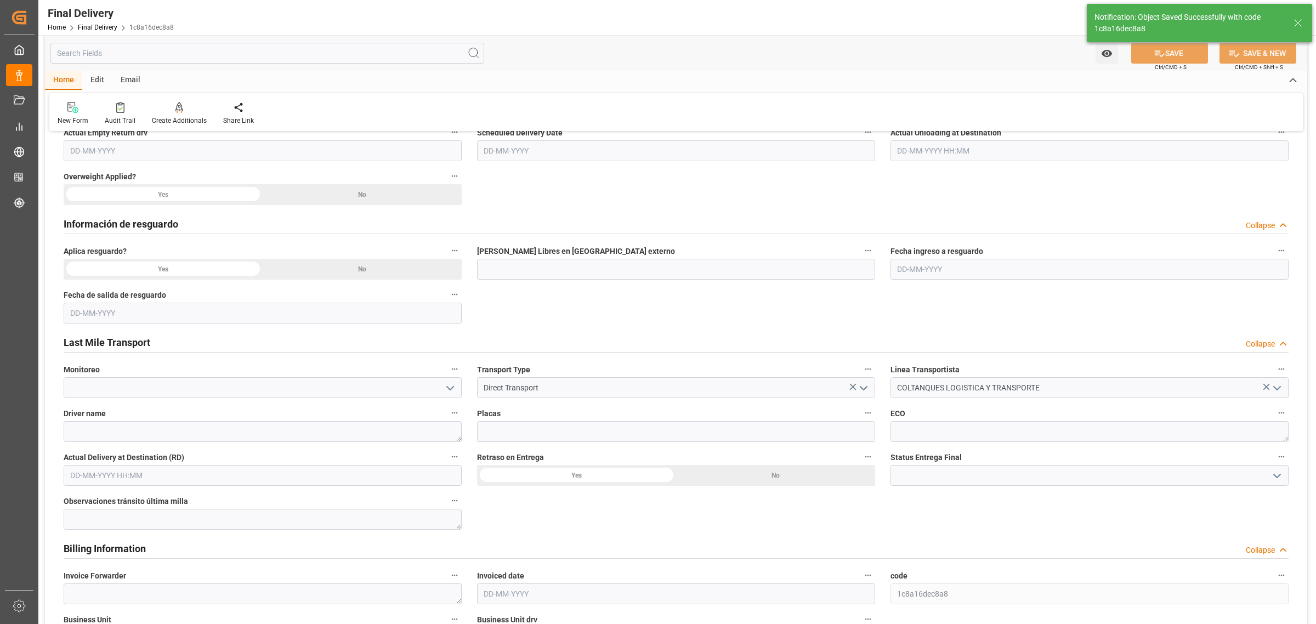
type textarea "1"
type input "Custom Clearance"
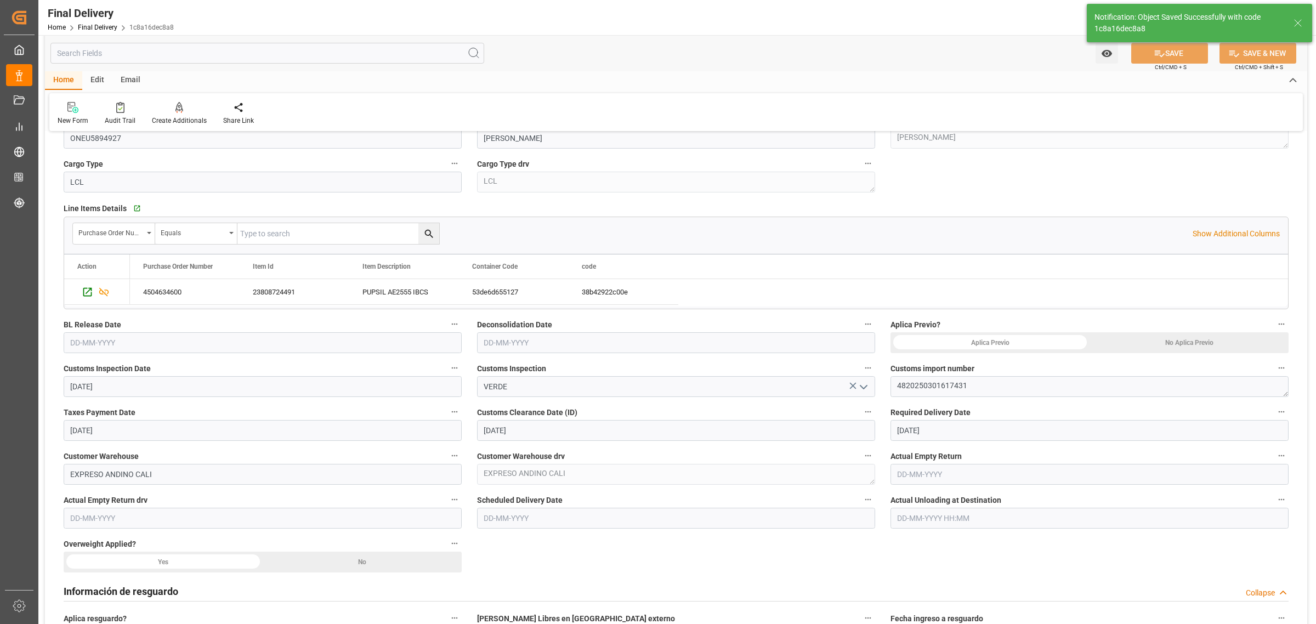
scroll to position [206, 0]
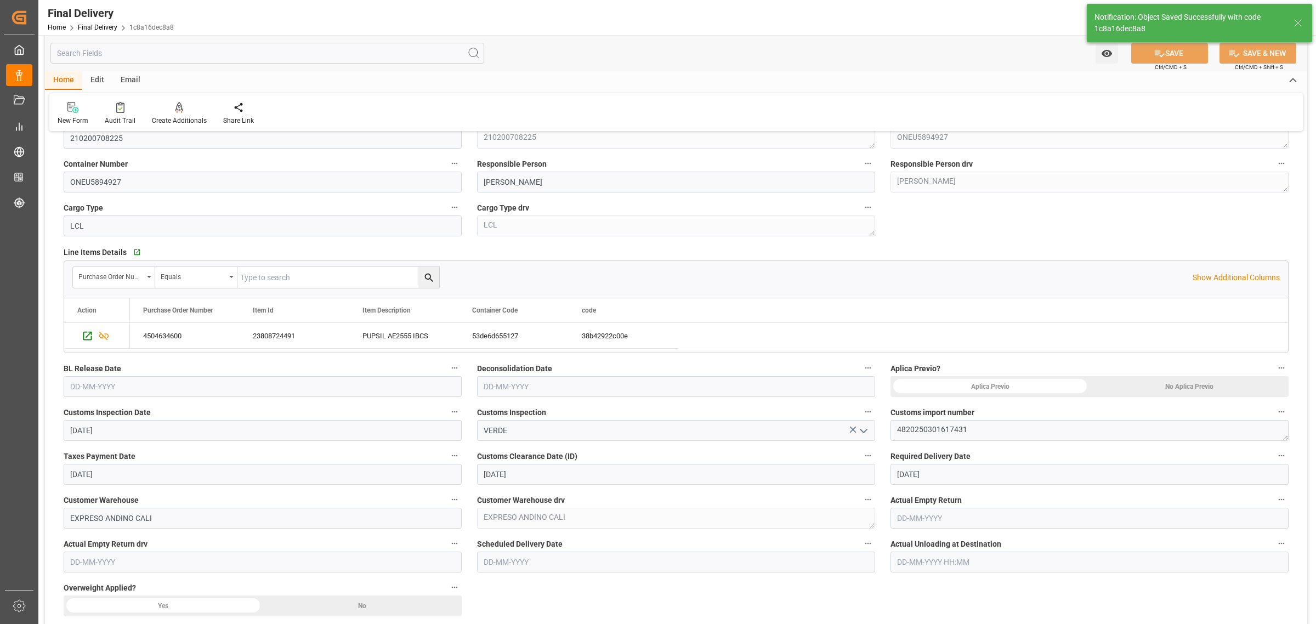
click at [1158, 385] on div "No Aplica Previo" at bounding box center [1188, 386] width 199 height 21
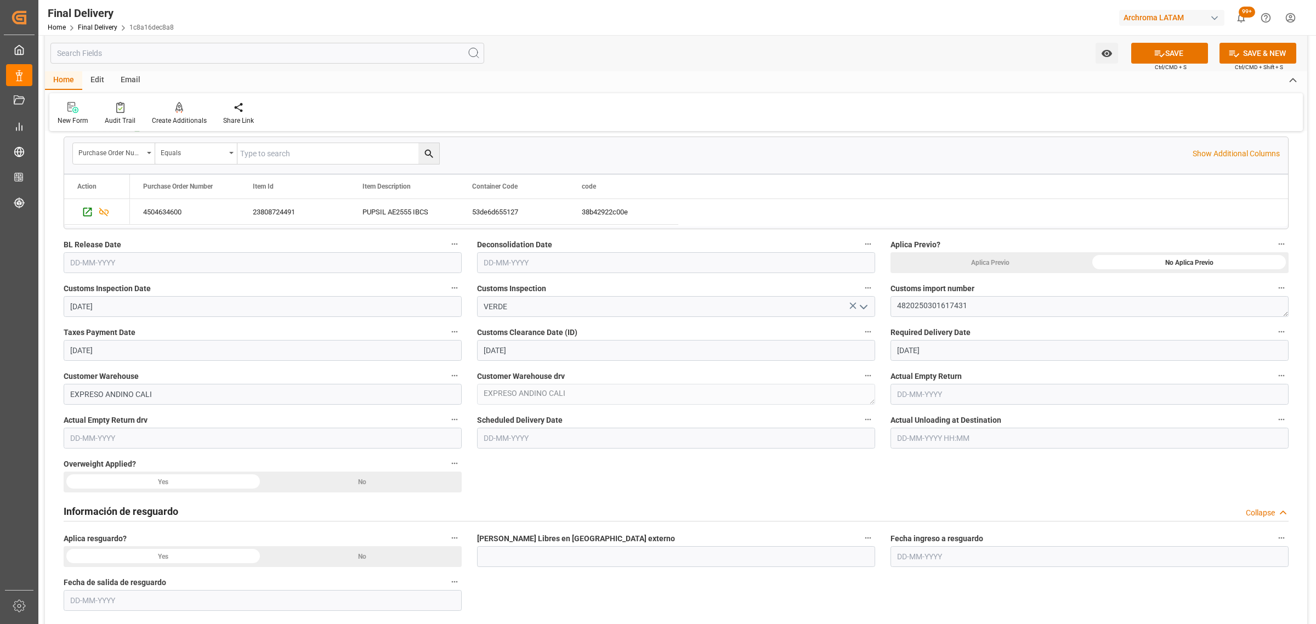
scroll to position [343, 0]
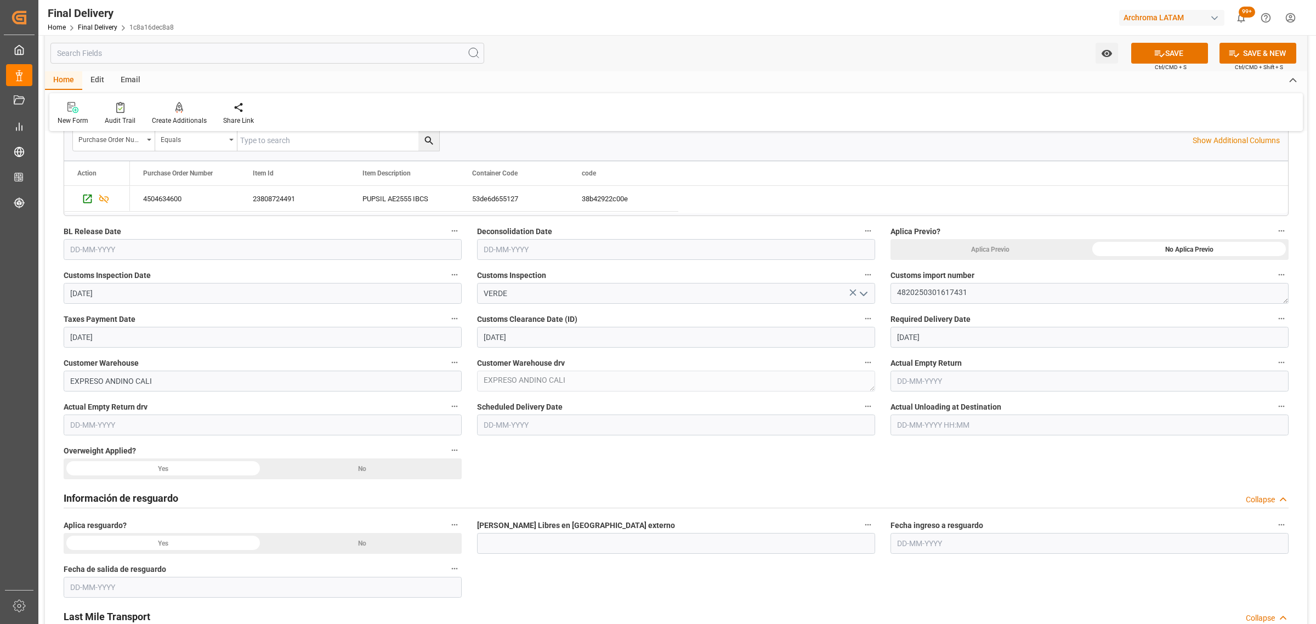
click at [1089, 260] on div "No" at bounding box center [1188, 249] width 199 height 21
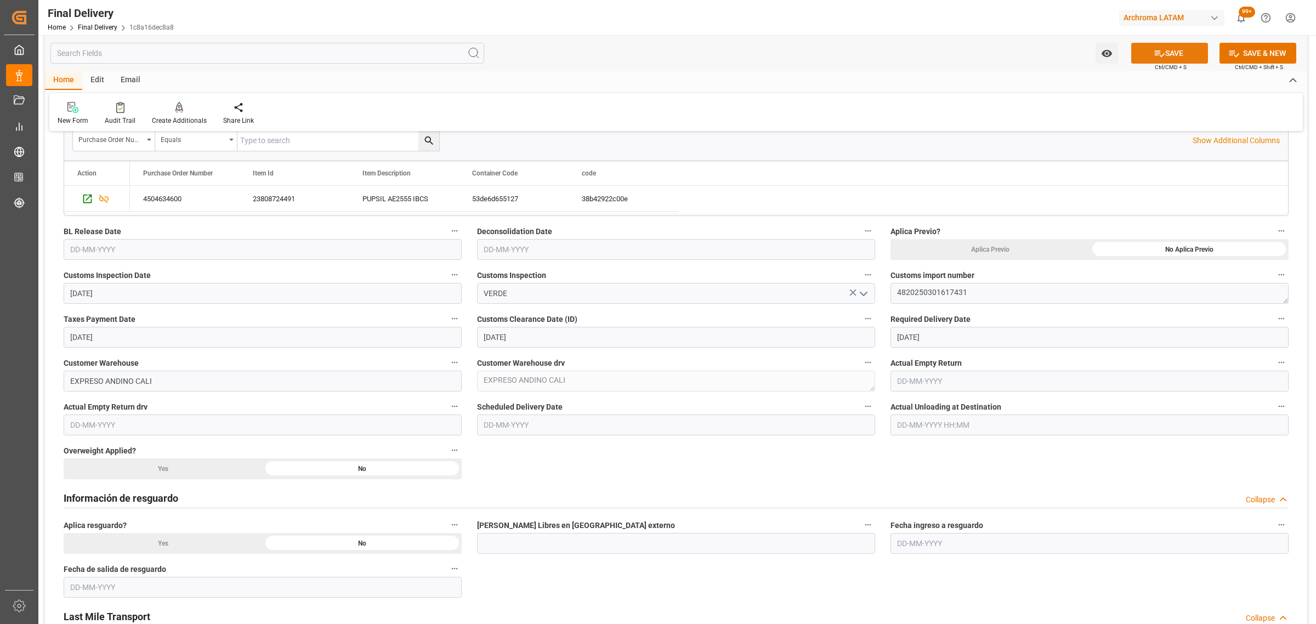
click at [1160, 52] on icon at bounding box center [1159, 54] width 12 height 12
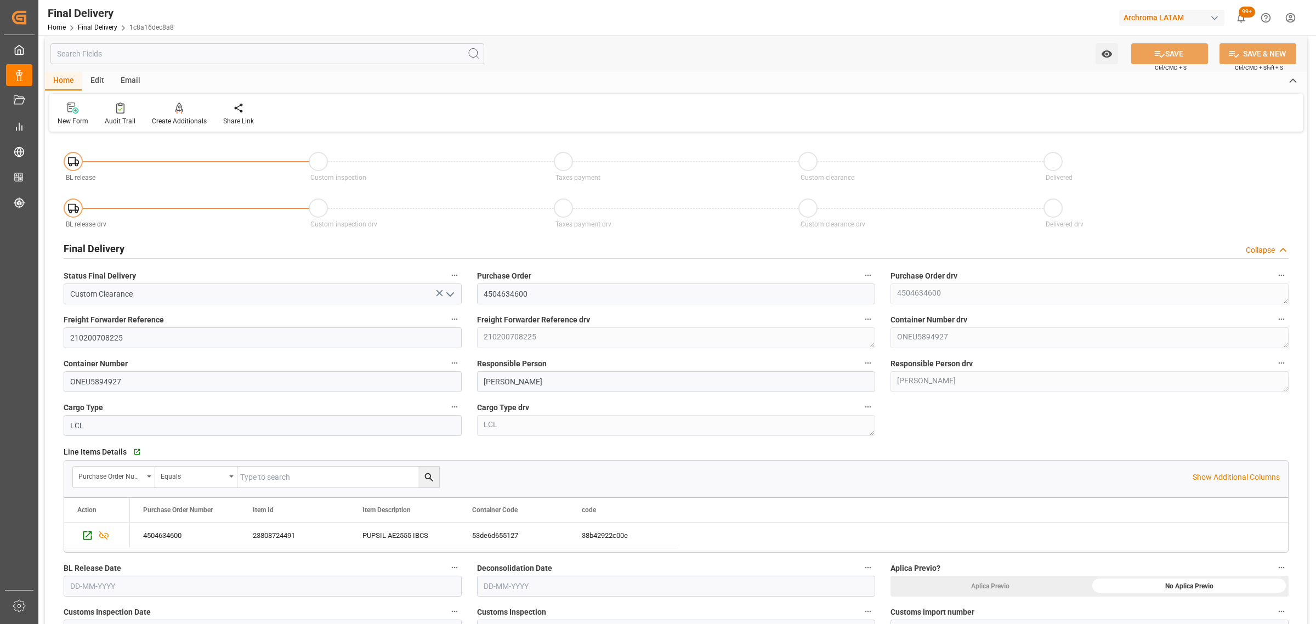
scroll to position [0, 0]
